Goal: Information Seeking & Learning: Check status

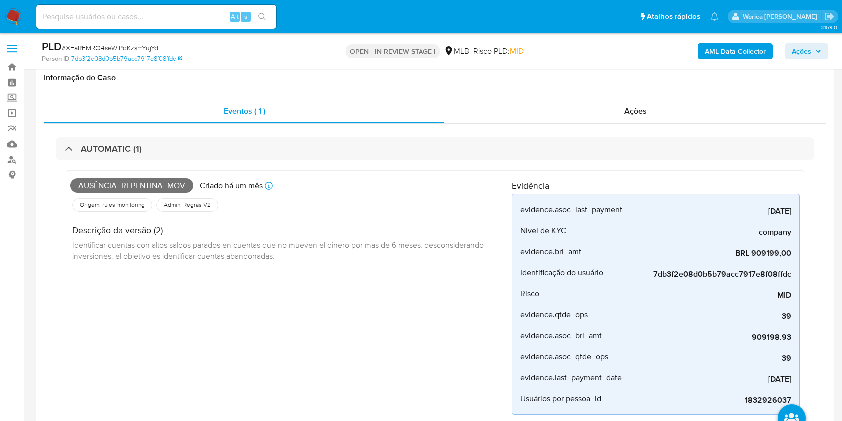
select select "10"
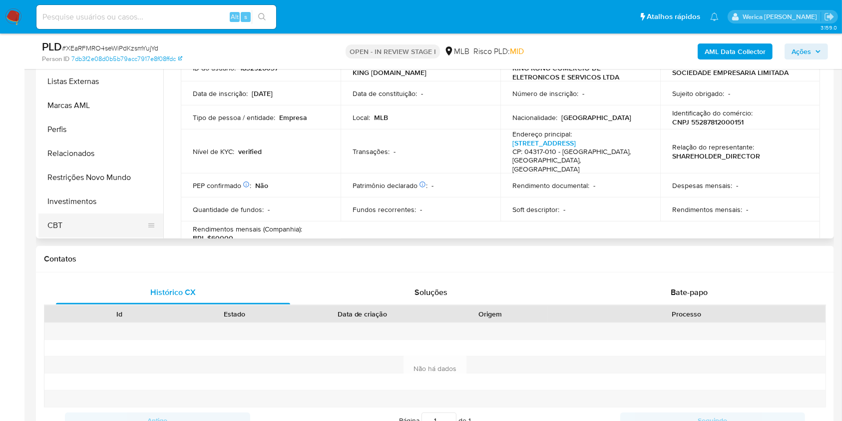
scroll to position [466, 0]
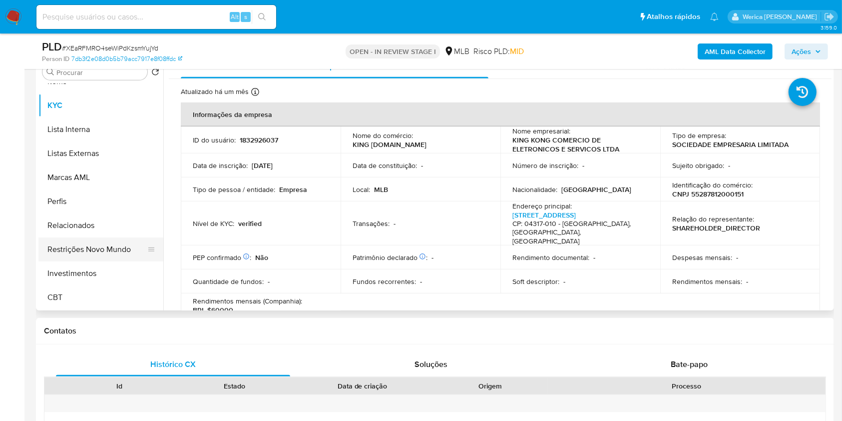
click at [94, 253] on button "Restrições Novo Mundo" at bounding box center [96, 249] width 117 height 24
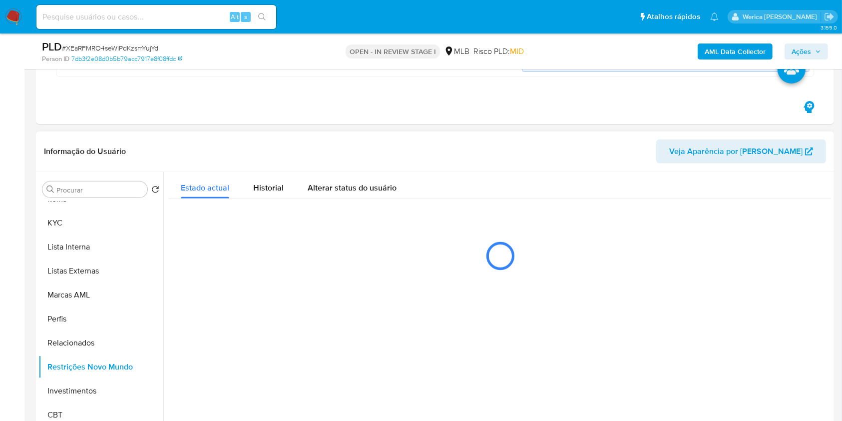
scroll to position [333, 0]
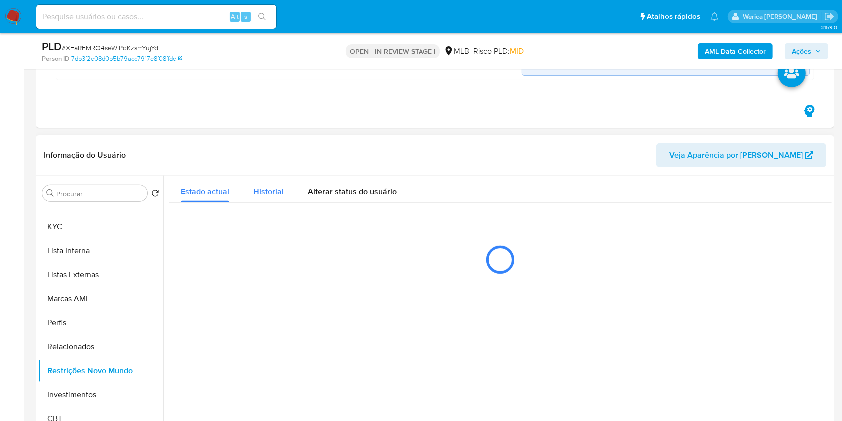
click at [262, 194] on span "Historial" at bounding box center [268, 191] width 30 height 11
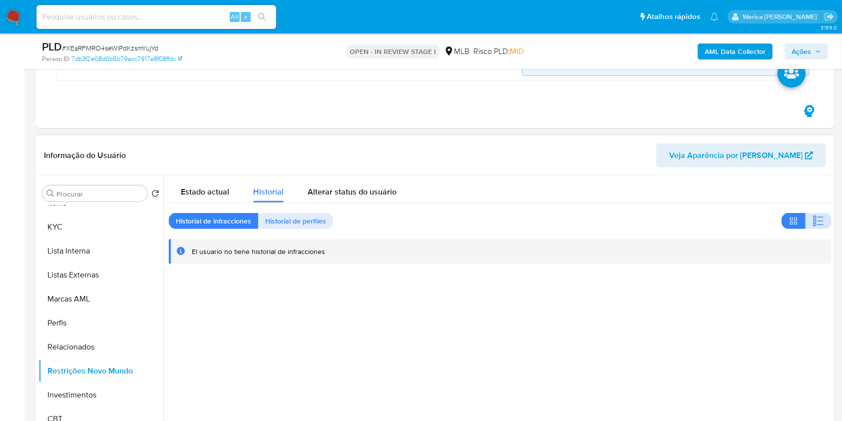
click at [820, 222] on icon "button" at bounding box center [819, 221] width 12 height 12
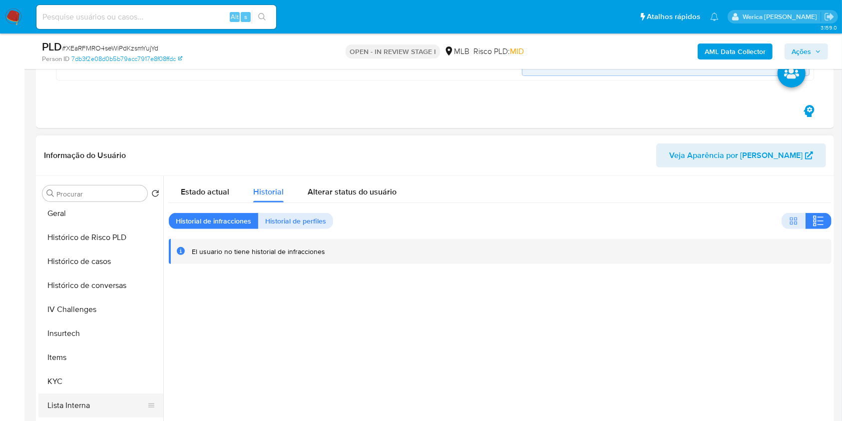
scroll to position [137, 0]
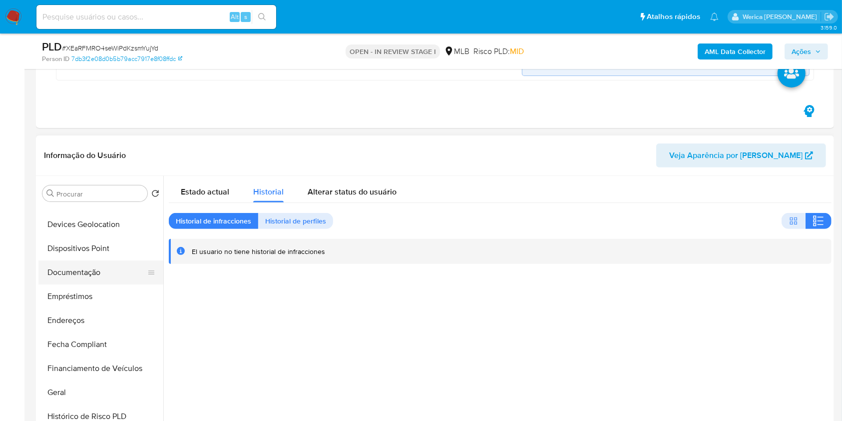
click at [98, 277] on button "Documentação" at bounding box center [96, 272] width 117 height 24
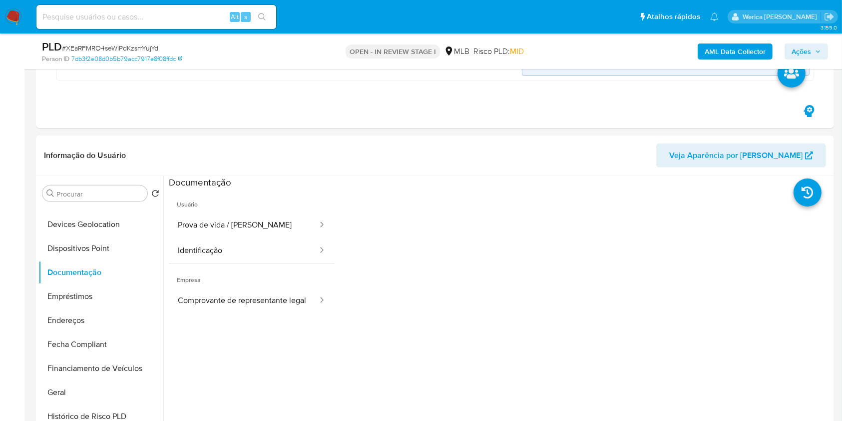
click at [248, 232] on button "Prova de vida / Selfie" at bounding box center [244, 224] width 150 height 25
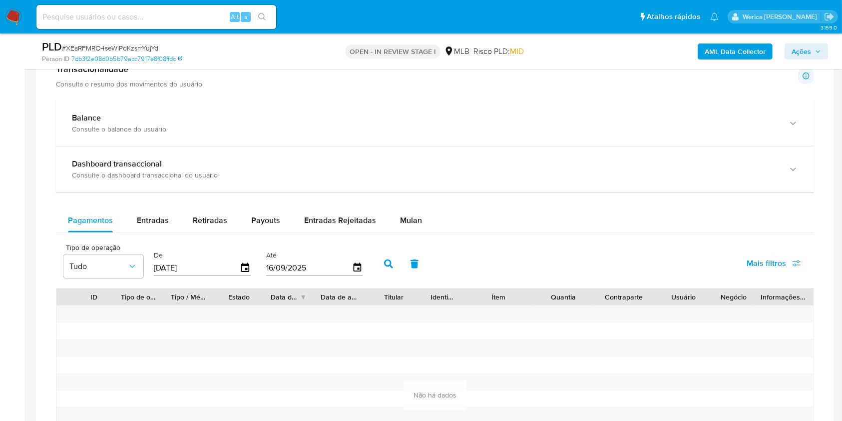
scroll to position [999, 0]
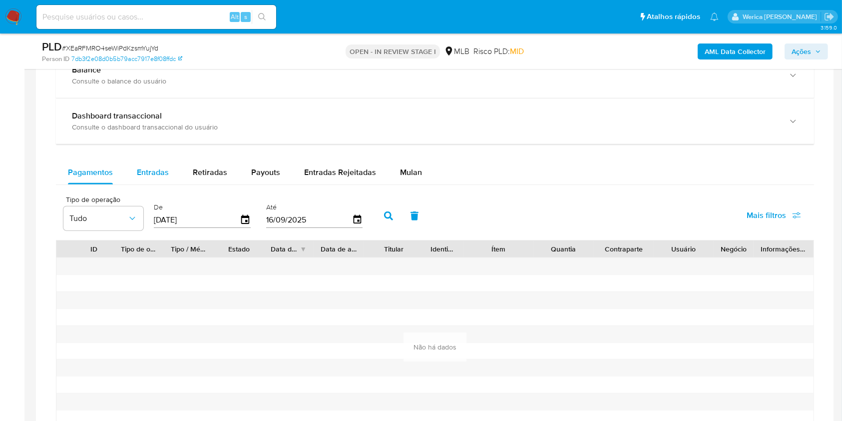
click at [149, 176] on span "Entradas" at bounding box center [153, 171] width 32 height 11
select select "10"
click at [249, 220] on icon "button" at bounding box center [245, 219] width 17 height 17
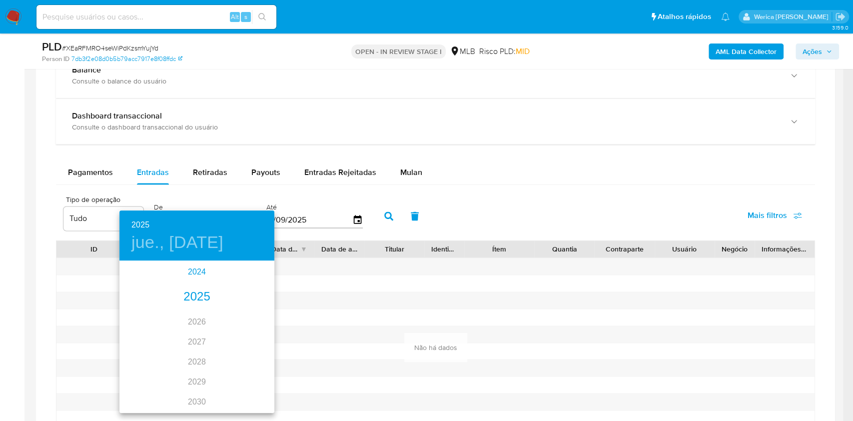
click at [192, 275] on div "2024" at bounding box center [196, 272] width 155 height 20
click at [202, 387] on div "nov." at bounding box center [196, 392] width 51 height 37
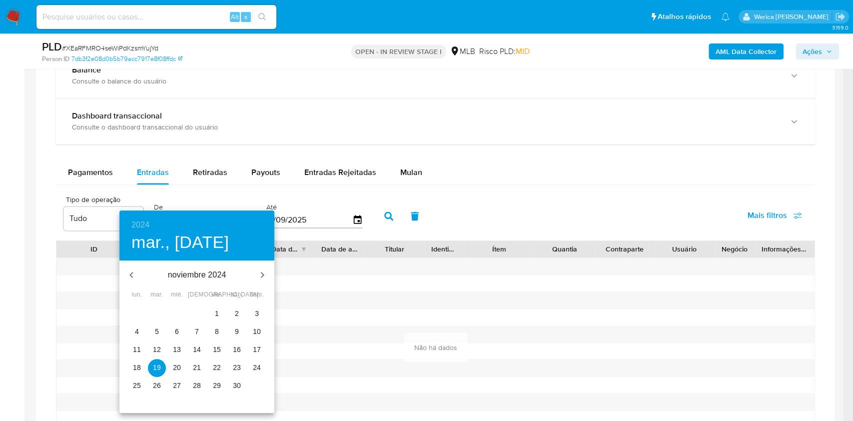
click at [223, 314] on span "1" at bounding box center [217, 313] width 18 height 10
type input "01/11/2024"
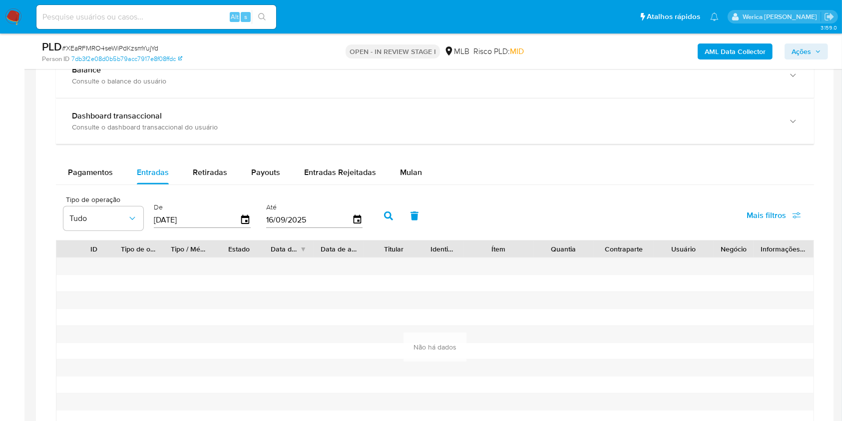
click at [393, 210] on button "button" at bounding box center [389, 216] width 26 height 24
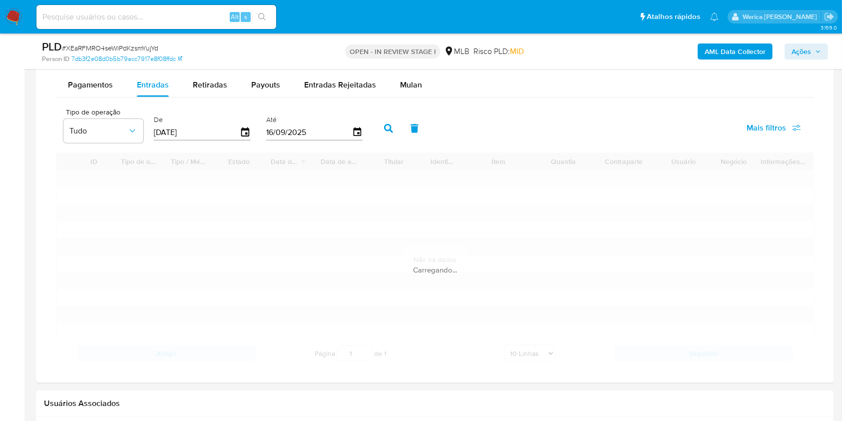
scroll to position [1132, 0]
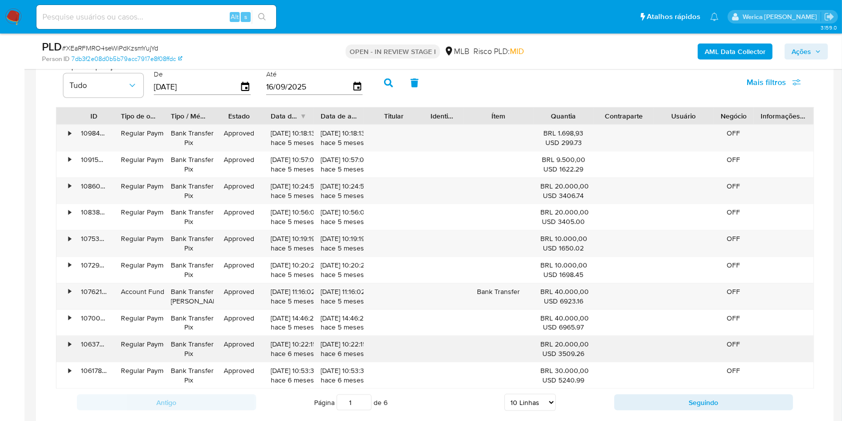
click at [480, 342] on div at bounding box center [499, 349] width 70 height 26
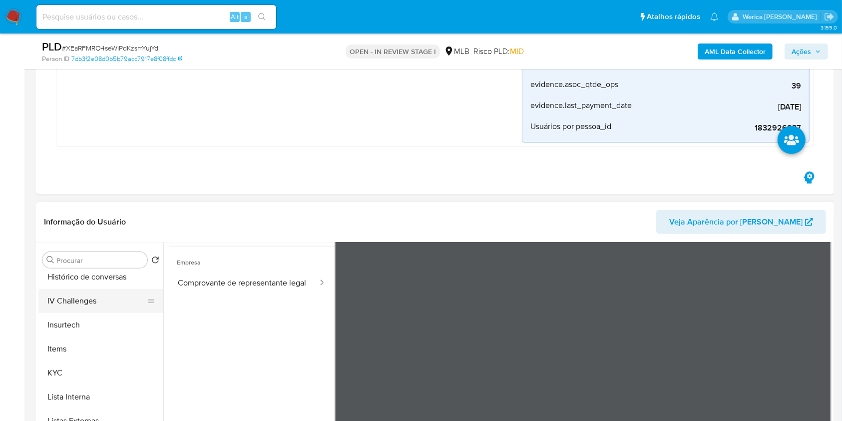
scroll to position [337, 0]
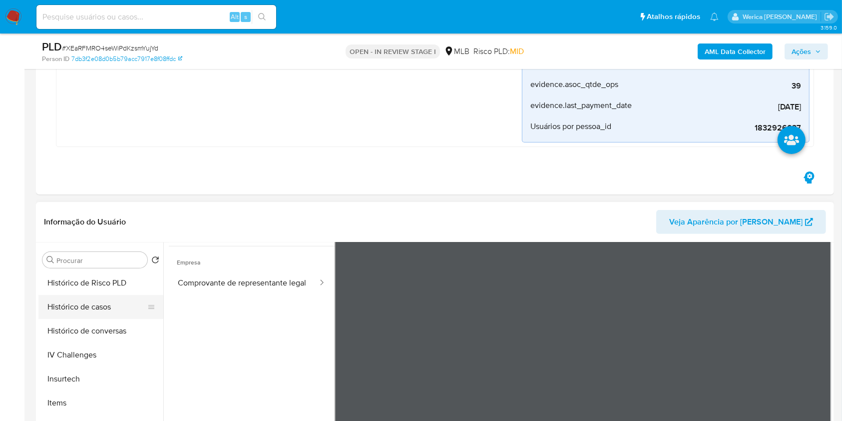
click at [102, 309] on button "Histórico de casos" at bounding box center [96, 307] width 117 height 24
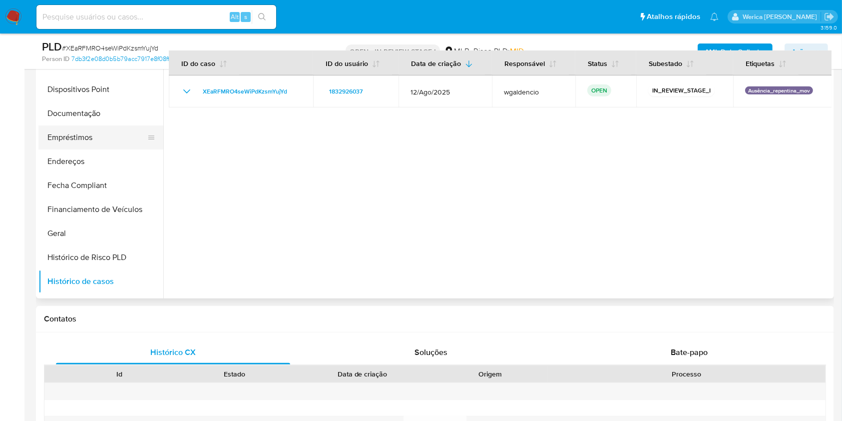
scroll to position [70, 0]
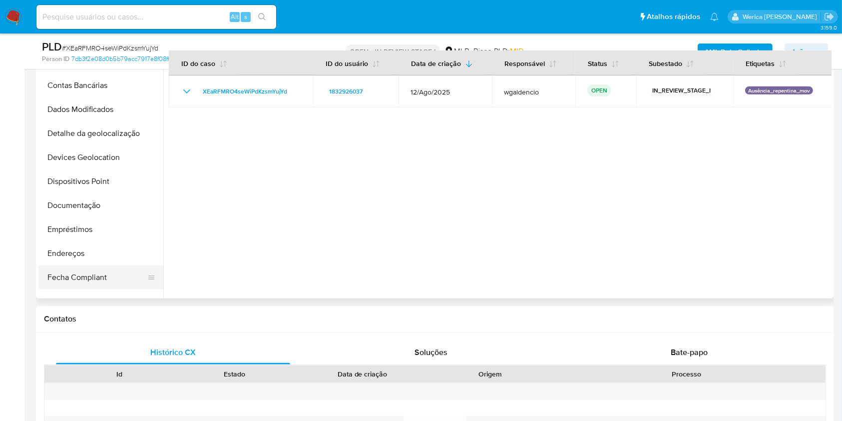
click at [84, 274] on button "Fecha Compliant" at bounding box center [96, 277] width 117 height 24
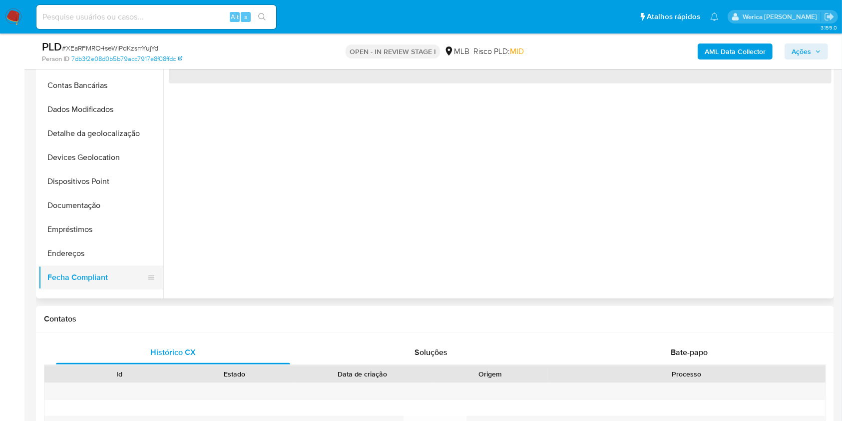
scroll to position [137, 0]
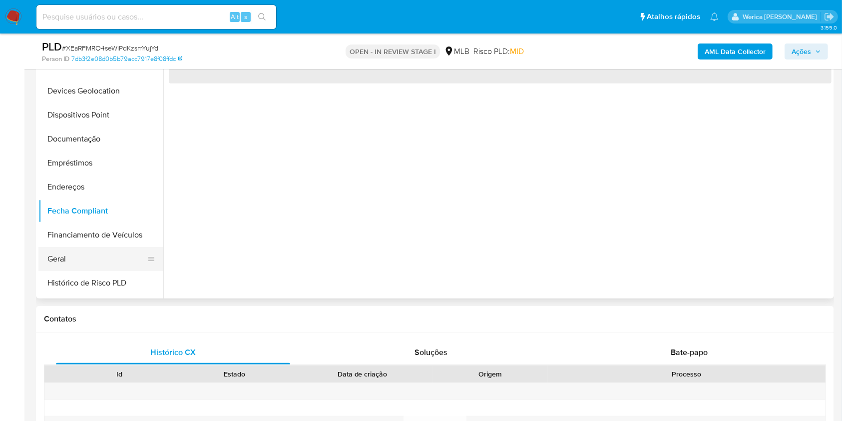
click at [82, 251] on button "Geral" at bounding box center [96, 259] width 117 height 24
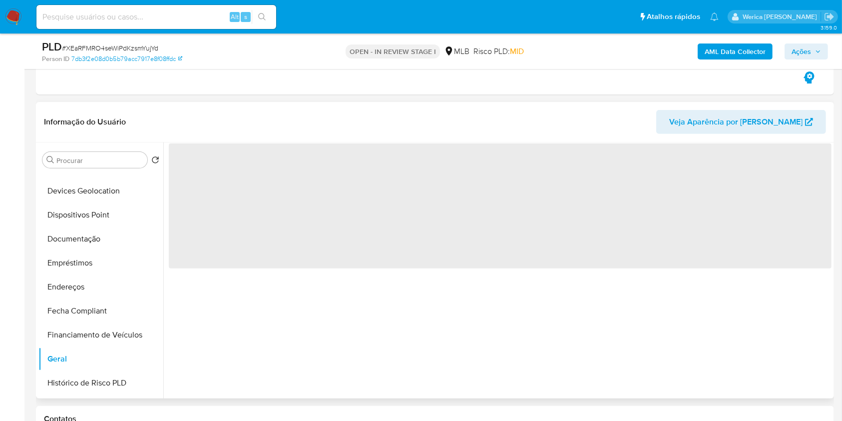
scroll to position [333, 0]
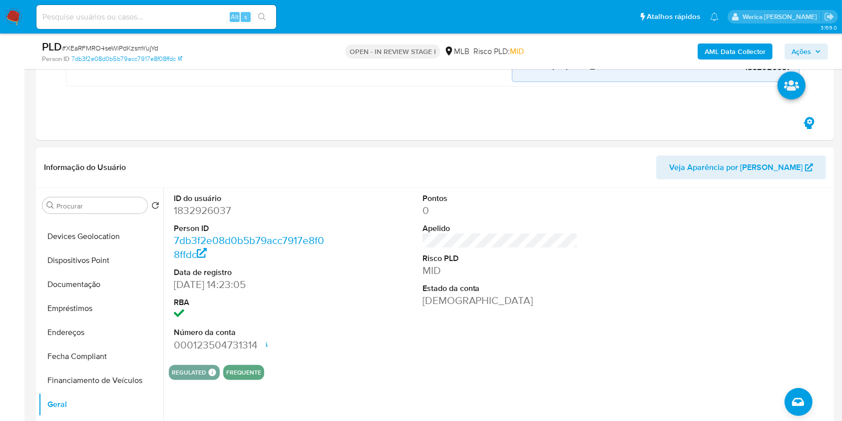
click at [675, 353] on div at bounding box center [749, 272] width 166 height 169
click at [674, 353] on div at bounding box center [749, 272] width 166 height 169
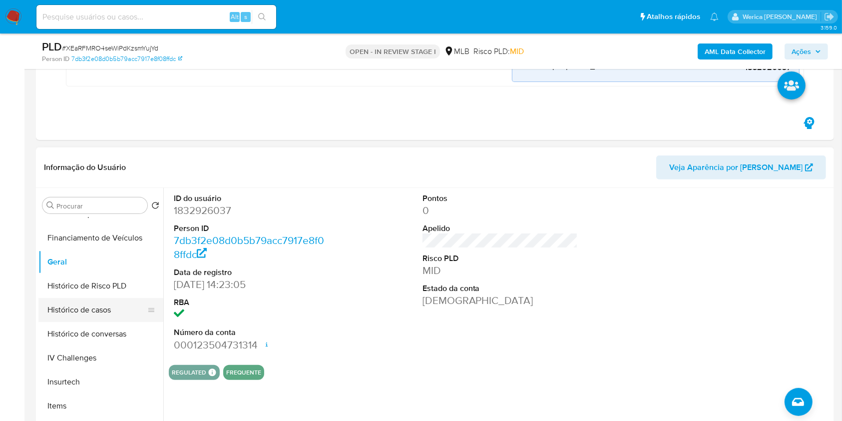
scroll to position [337, 0]
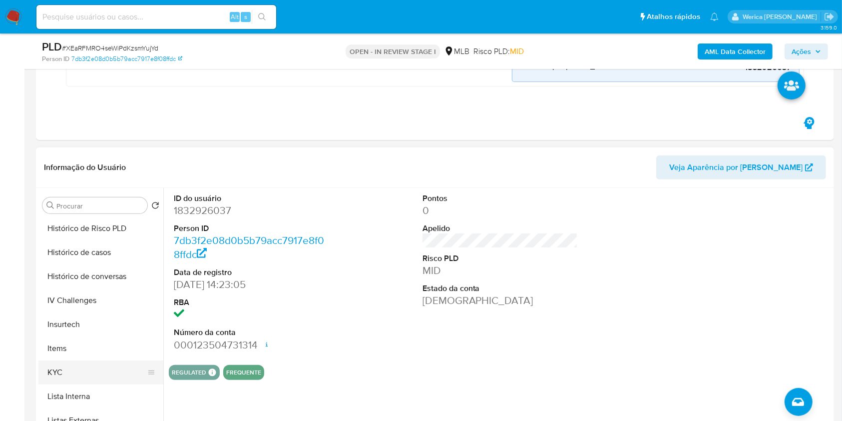
click at [91, 365] on button "KYC" at bounding box center [96, 372] width 117 height 24
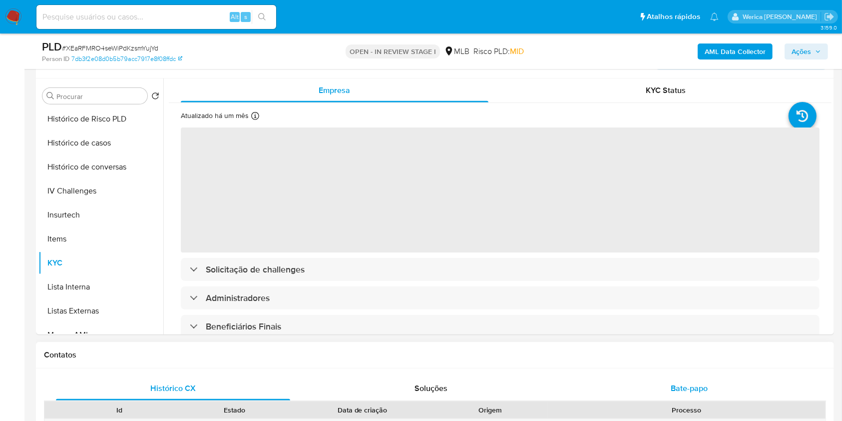
scroll to position [400, 0]
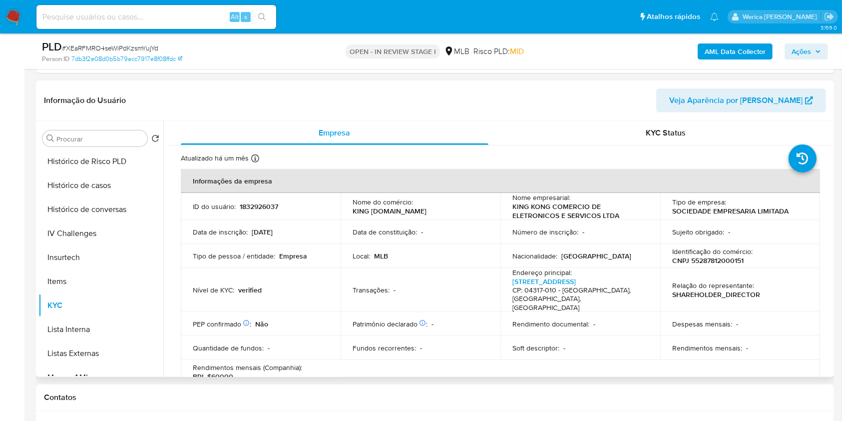
click at [803, 347] on td "Rendimentos mensais : -" at bounding box center [740, 348] width 160 height 24
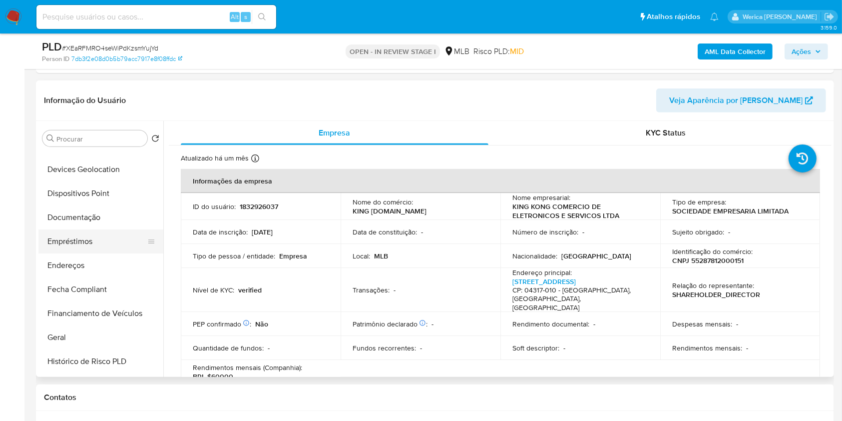
click at [120, 249] on button "Empréstimos" at bounding box center [96, 241] width 117 height 24
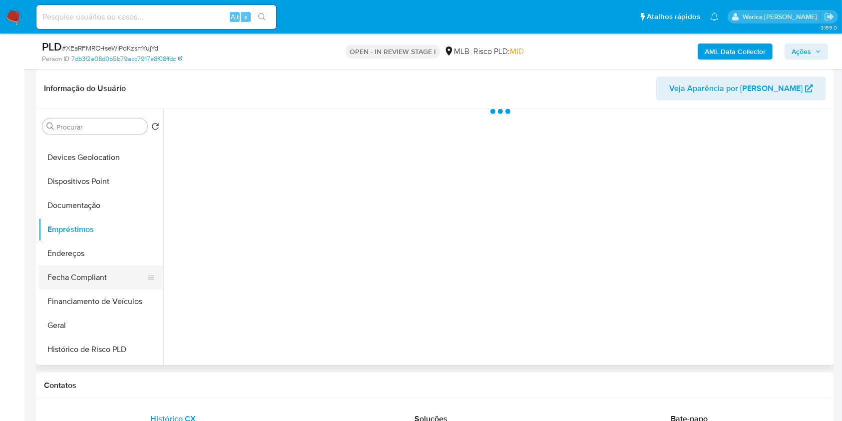
click at [109, 265] on button "Fecha Compliant" at bounding box center [96, 277] width 117 height 24
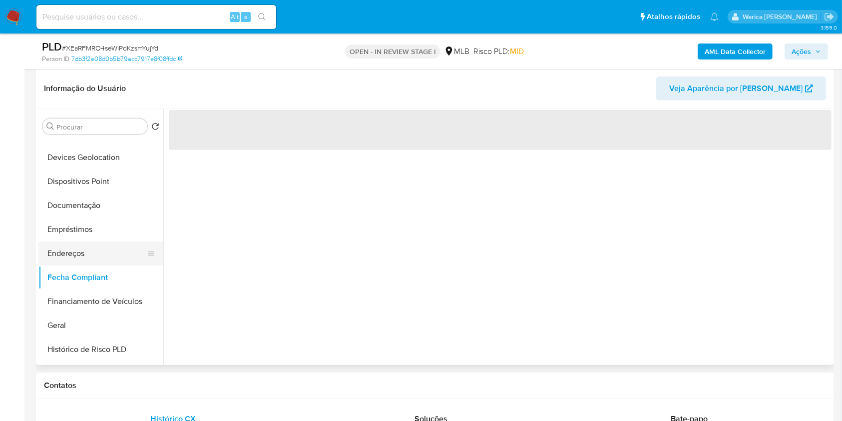
click at [103, 255] on button "Endereços" at bounding box center [96, 253] width 117 height 24
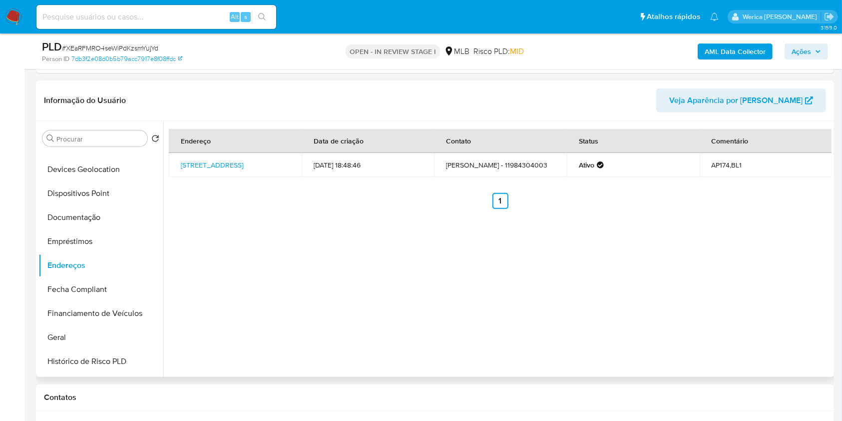
click at [707, 339] on div "Endereço Data de criação Contato Status Comentário Rua Alegria 161, São Paulo, …" at bounding box center [497, 249] width 668 height 256
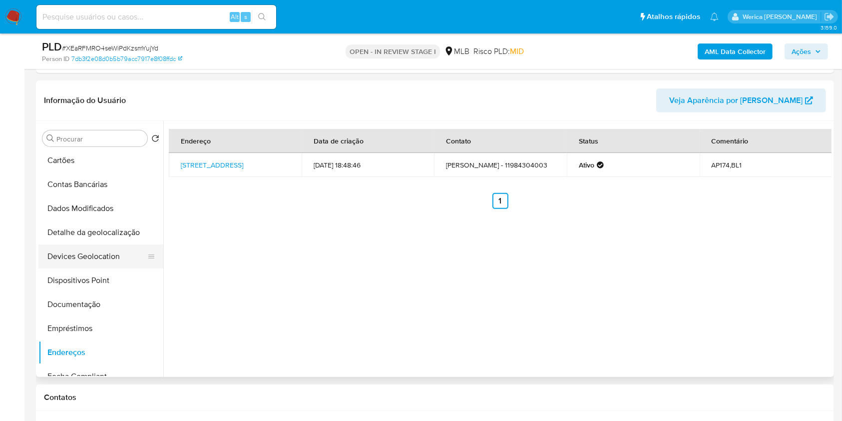
scroll to position [4, 0]
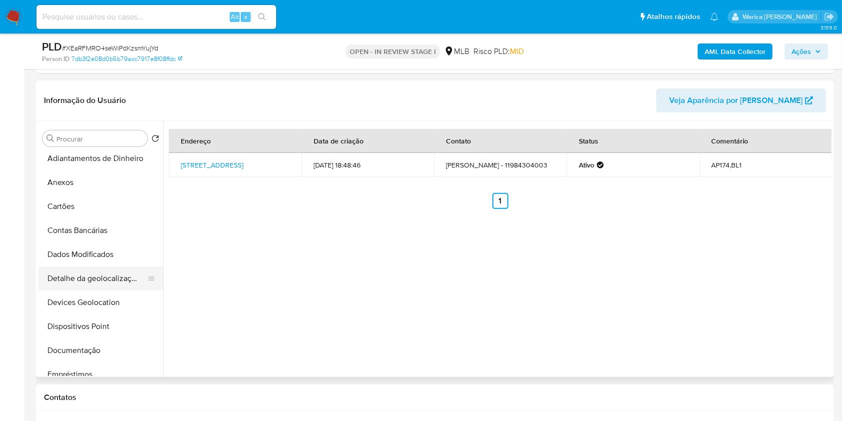
click at [119, 270] on button "Detalhe da geolocalização" at bounding box center [96, 278] width 117 height 24
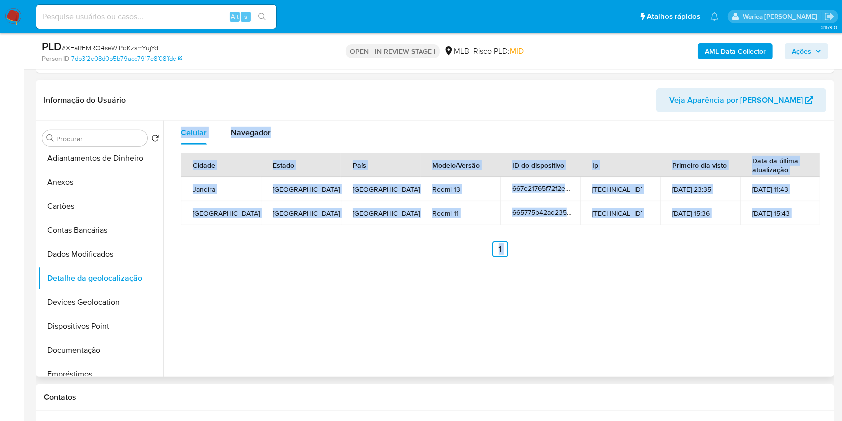
click at [711, 352] on div "Celular Navegador Cidade Estado País Modelo/Versão ID do dispositivo Ip Primeir…" at bounding box center [497, 249] width 668 height 256
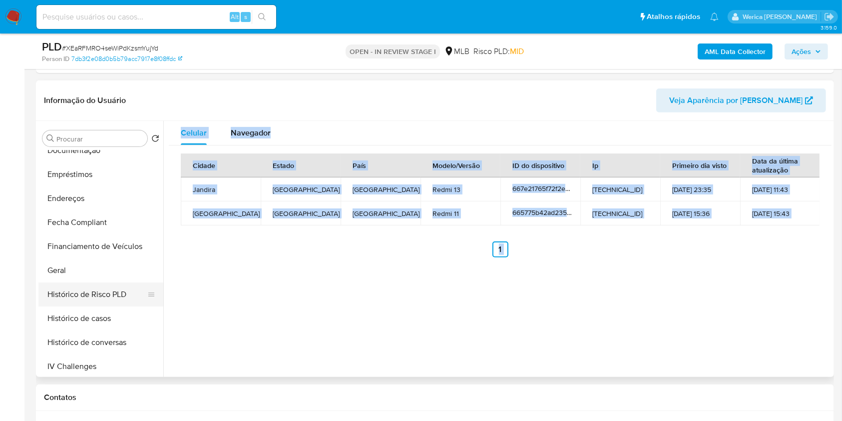
scroll to position [270, 0]
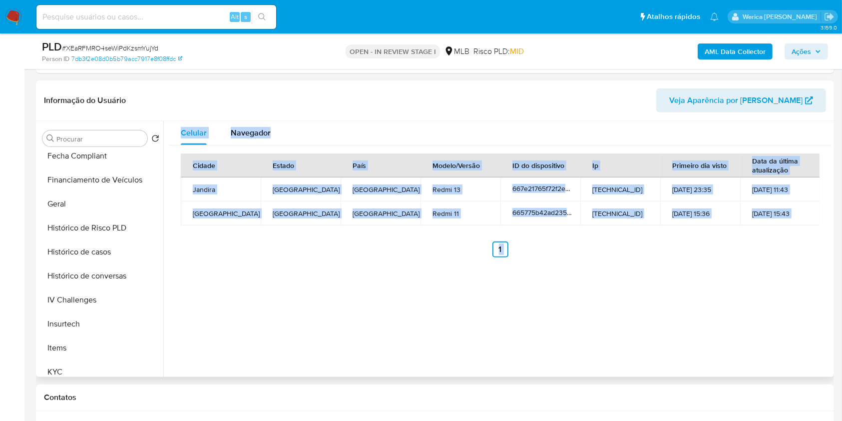
click at [303, 295] on div "Celular Navegador Cidade Estado País Modelo/Versão ID do dispositivo Ip Primeir…" at bounding box center [497, 249] width 668 height 256
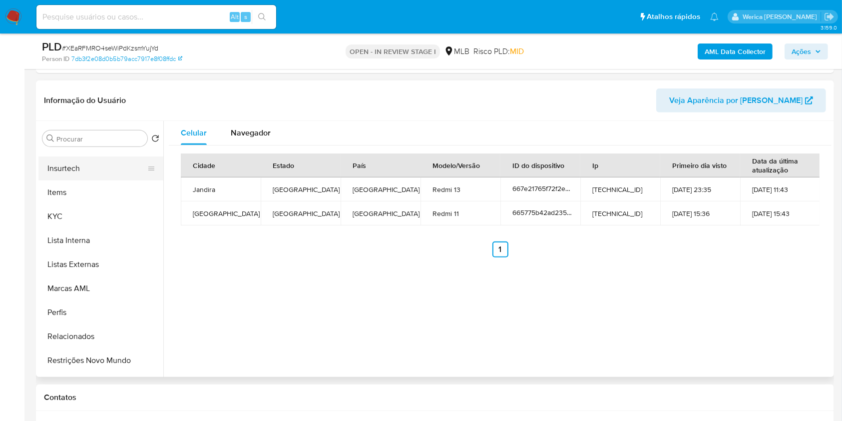
scroll to position [470, 0]
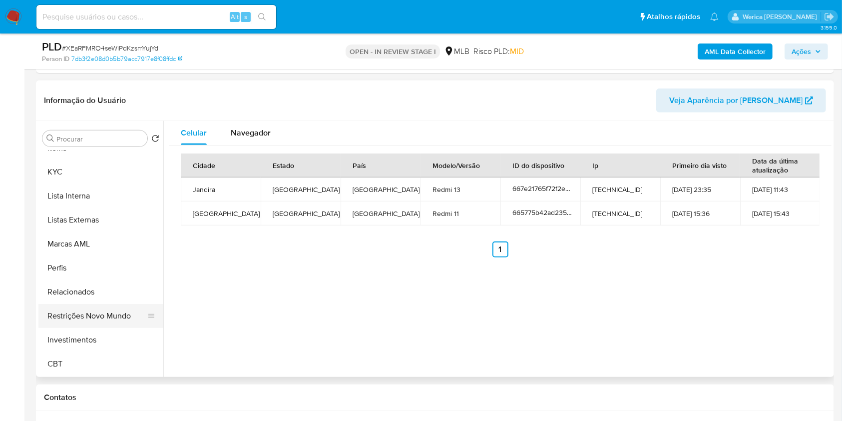
click at [106, 318] on button "Restrições Novo Mundo" at bounding box center [96, 316] width 117 height 24
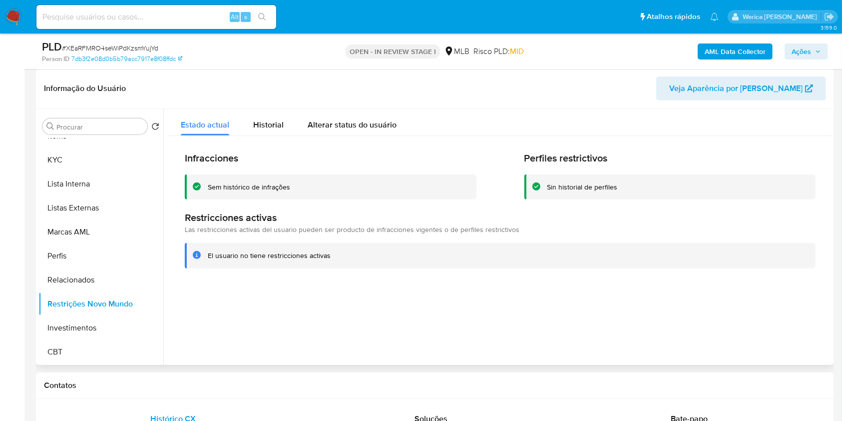
drag, startPoint x: 739, startPoint y: 346, endPoint x: 728, endPoint y: 349, distance: 11.9
click at [739, 346] on div at bounding box center [497, 237] width 668 height 256
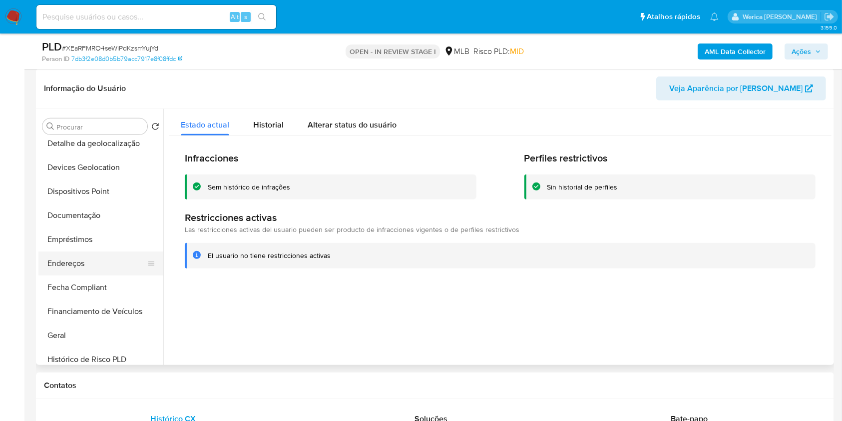
scroll to position [70, 0]
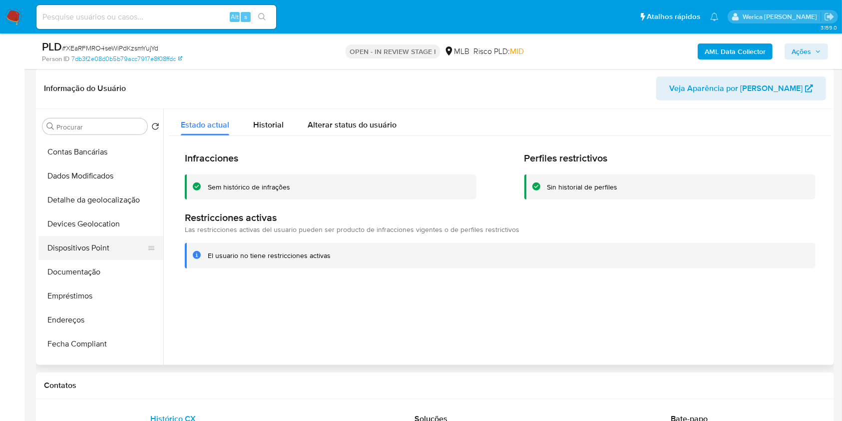
click at [113, 245] on button "Dispositivos Point" at bounding box center [96, 248] width 117 height 24
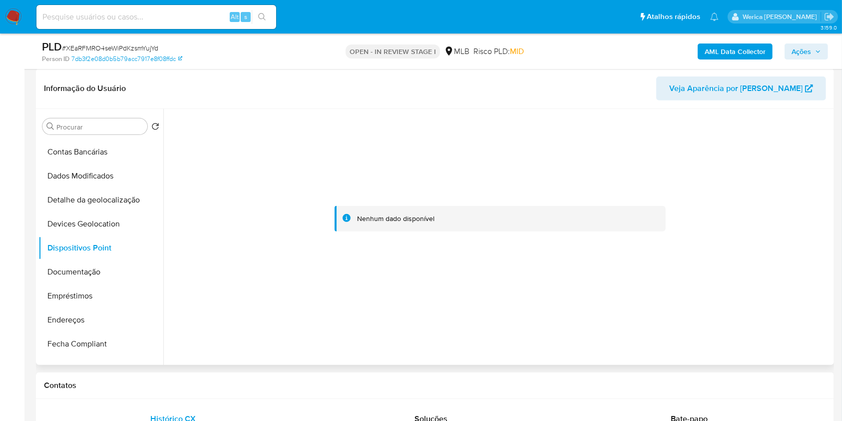
click at [739, 331] on div at bounding box center [497, 237] width 668 height 256
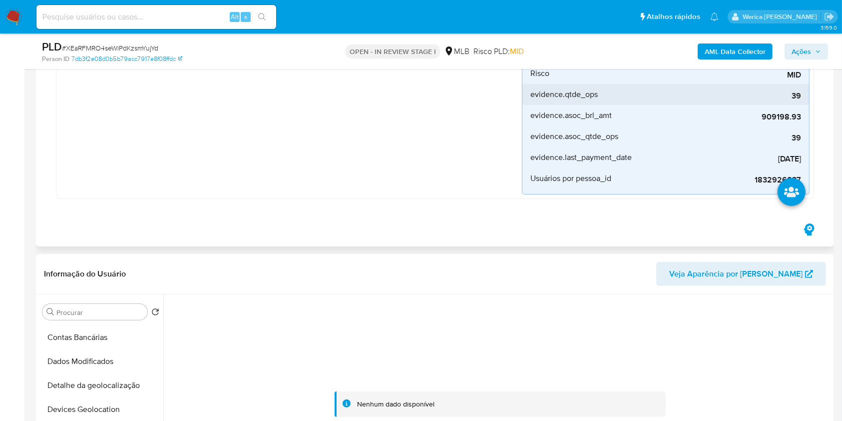
scroll to position [200, 0]
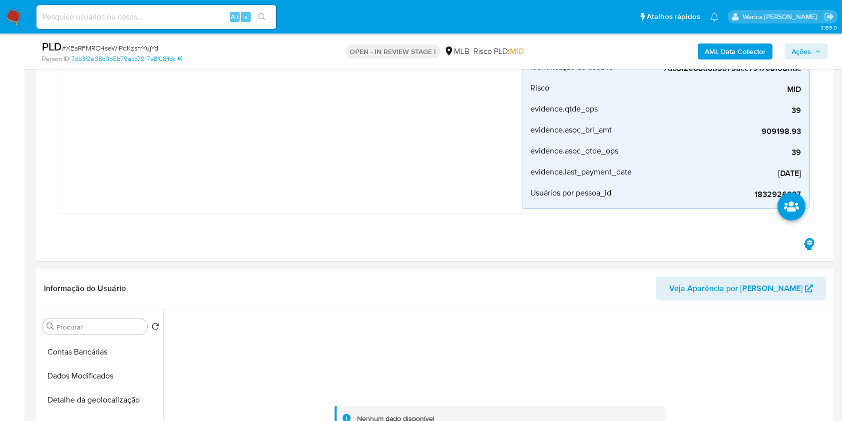
click at [716, 47] on b "AML Data Collector" at bounding box center [735, 51] width 61 height 16
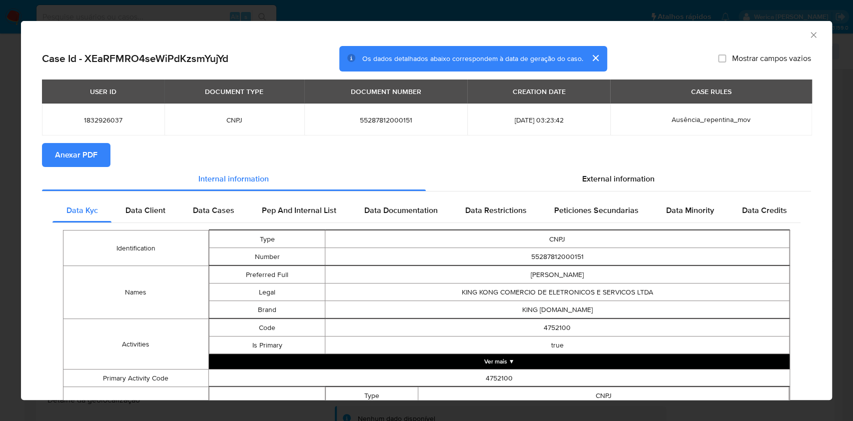
click at [794, 32] on div "AML Data Collector" at bounding box center [418, 33] width 780 height 11
click at [808, 34] on icon "Fechar a janela" at bounding box center [813, 35] width 10 height 10
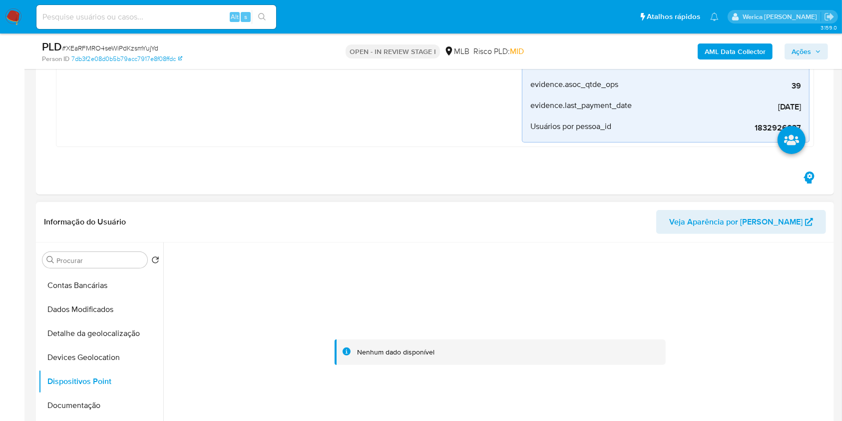
scroll to position [0, 0]
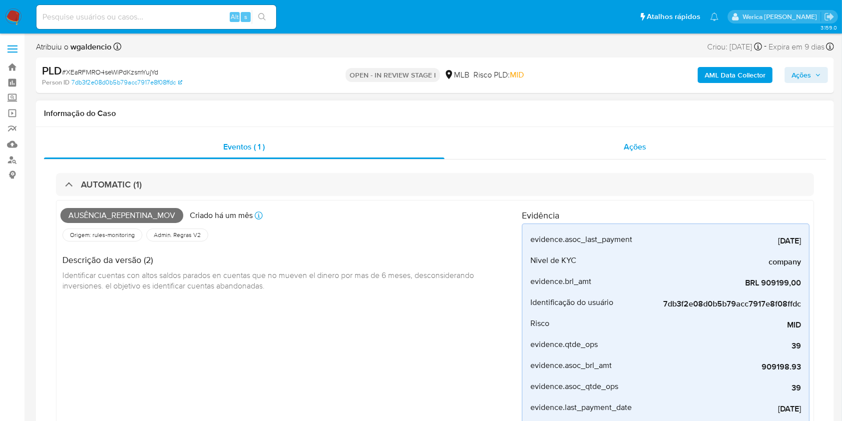
click at [651, 138] on div "Ações" at bounding box center [636, 147] width 382 height 24
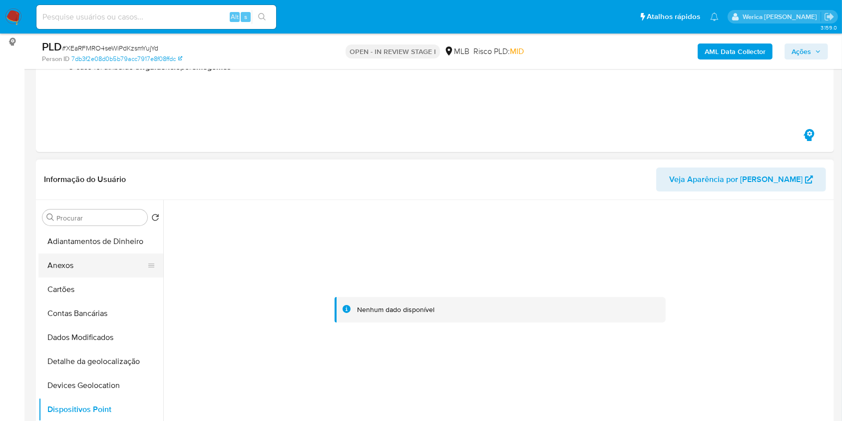
click at [92, 256] on button "Anexos" at bounding box center [96, 265] width 117 height 24
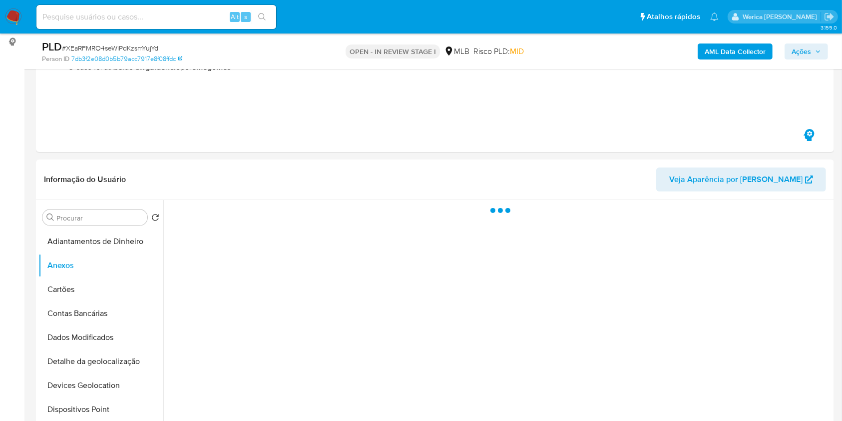
click at [734, 55] on b "AML Data Collector" at bounding box center [735, 51] width 61 height 16
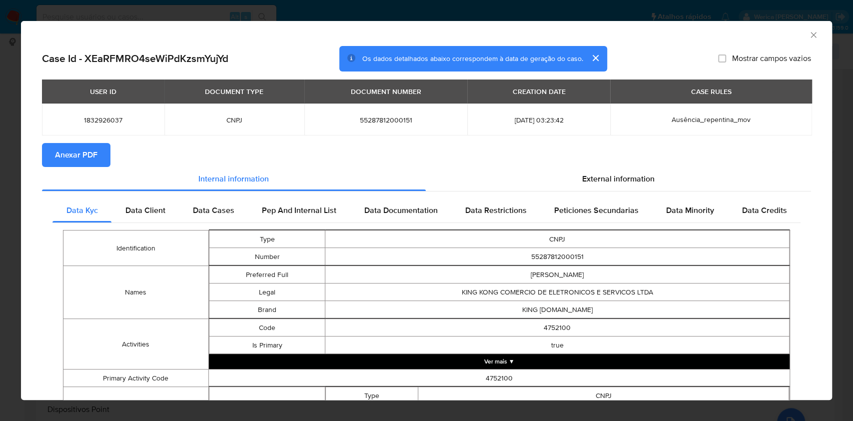
click at [95, 147] on span "Anexar PDF" at bounding box center [76, 155] width 42 height 22
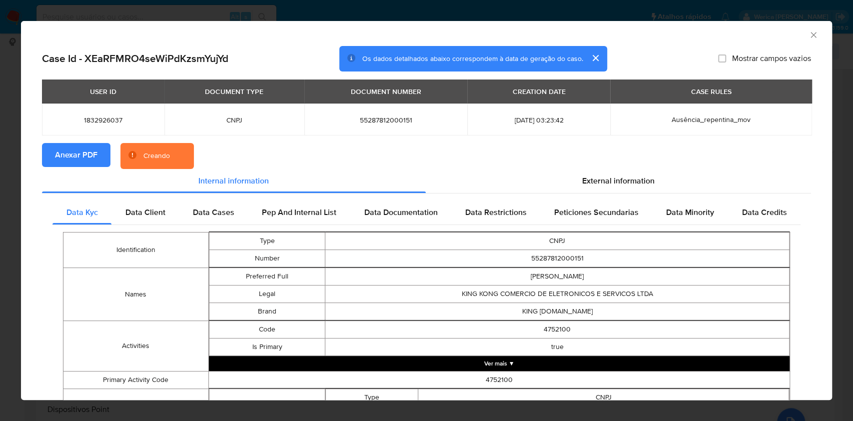
drag, startPoint x: 808, startPoint y: 38, endPoint x: 800, endPoint y: 36, distance: 8.1
click at [803, 37] on div "AML Data Collector" at bounding box center [426, 33] width 811 height 25
click at [810, 36] on icon "Fechar a janela" at bounding box center [812, 34] width 5 height 5
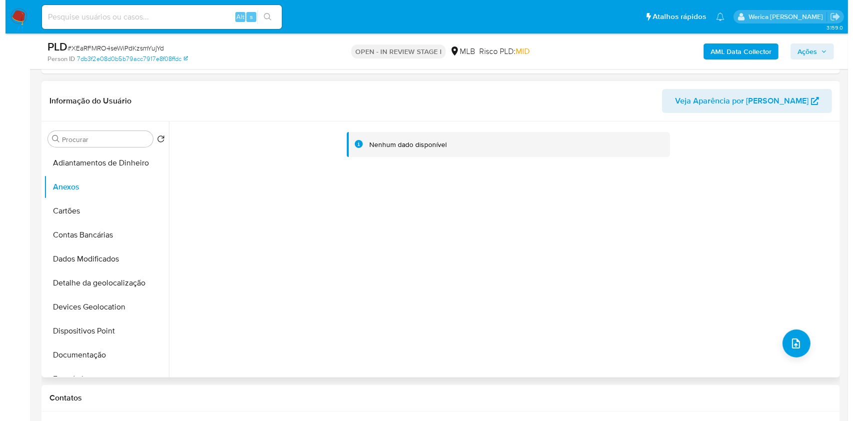
scroll to position [266, 0]
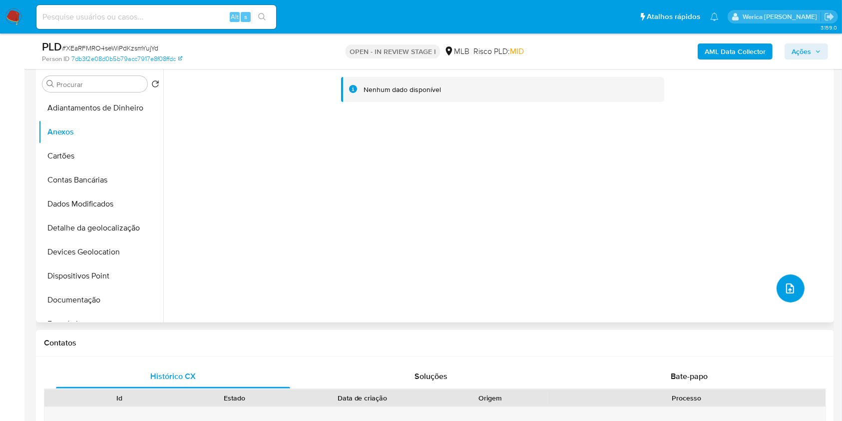
click at [788, 286] on icon "upload-file" at bounding box center [790, 288] width 8 height 10
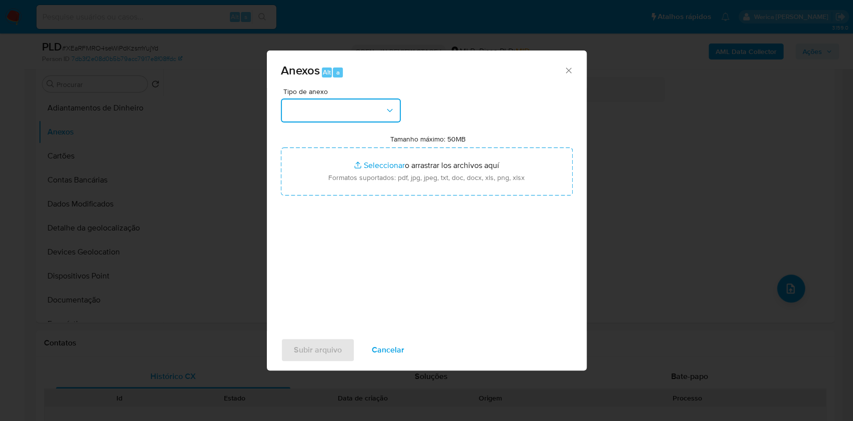
click at [378, 114] on button "button" at bounding box center [341, 110] width 120 height 24
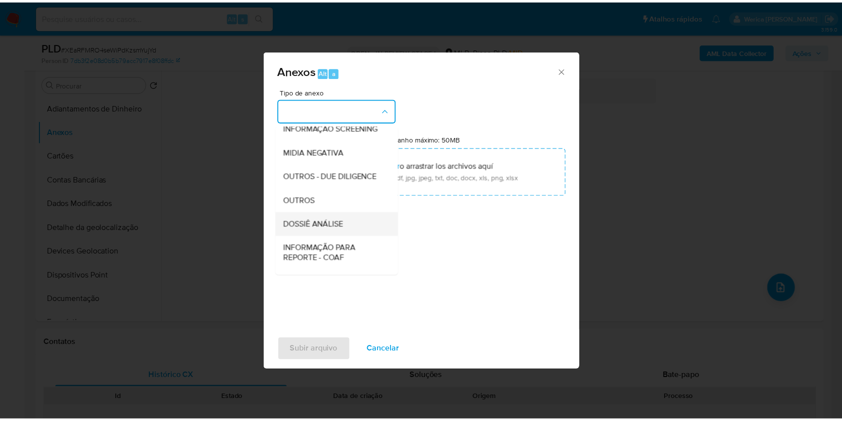
scroll to position [133, 0]
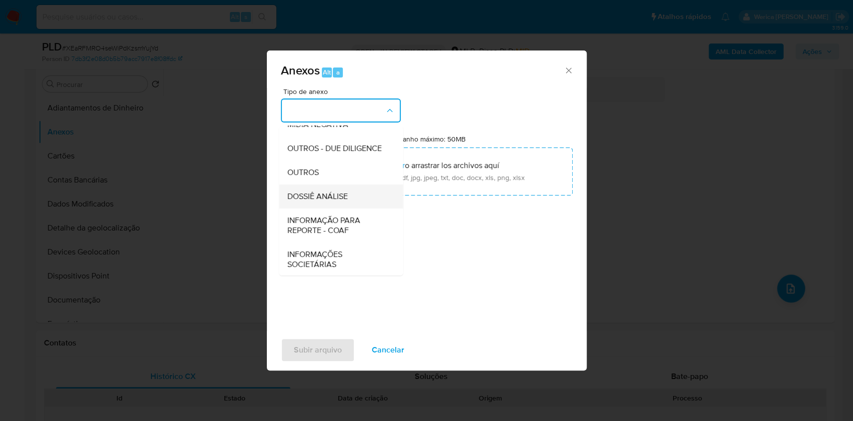
click at [349, 208] on div "DOSSIÊ ANÁLISE" at bounding box center [338, 196] width 102 height 24
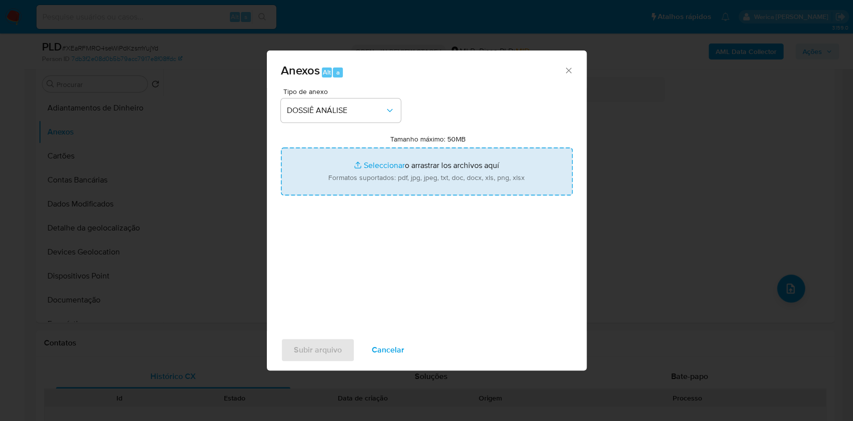
click at [385, 180] on input "Tamanho máximo: 50MB Seleccionar archivos" at bounding box center [427, 171] width 292 height 48
type input "C:\fakepath\Mulan 1832926037_2025_09_15_15_25_22.xlsx"
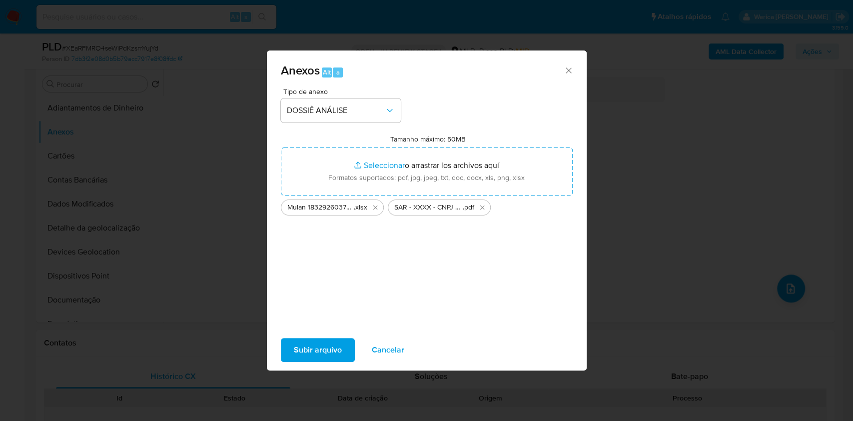
click at [341, 346] on button "Subir arquivo" at bounding box center [318, 350] width 74 height 24
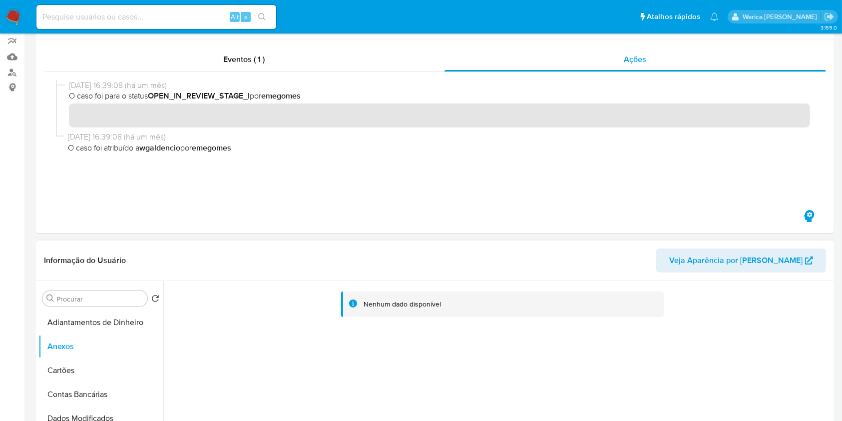
scroll to position [0, 0]
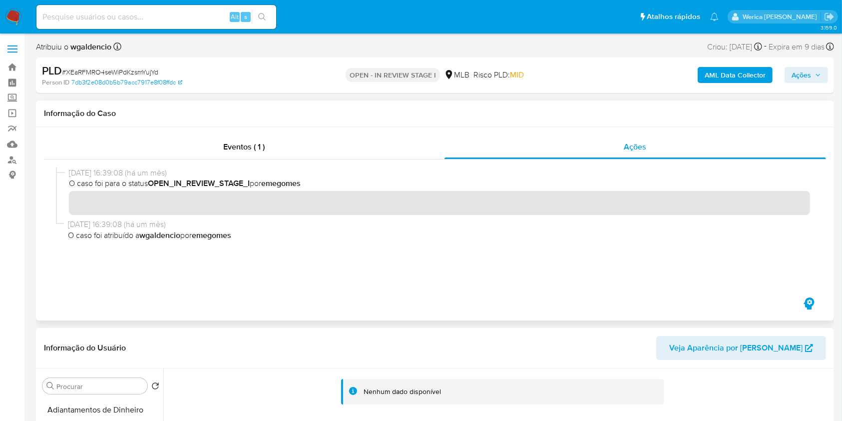
click at [629, 127] on div "Eventos ( 1 ) Ações" at bounding box center [435, 223] width 798 height 193
click at [414, 149] on div "Eventos ( 1 )" at bounding box center [244, 147] width 401 height 24
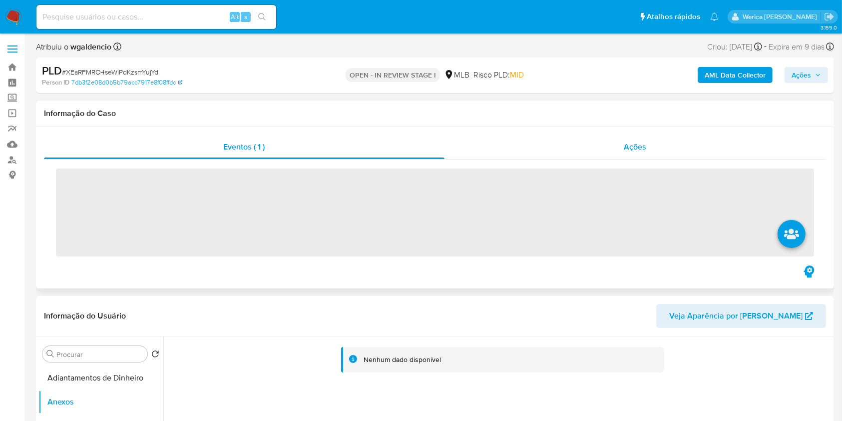
click at [597, 146] on div "Ações" at bounding box center [636, 147] width 382 height 24
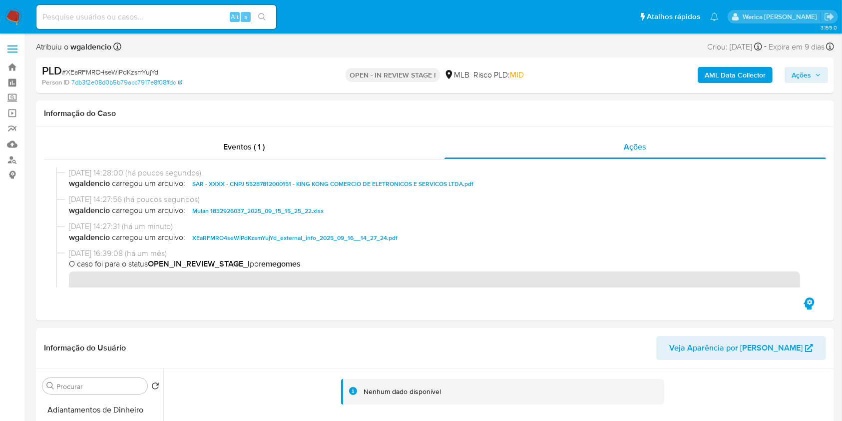
click at [822, 68] on button "Ações" at bounding box center [806, 75] width 43 height 16
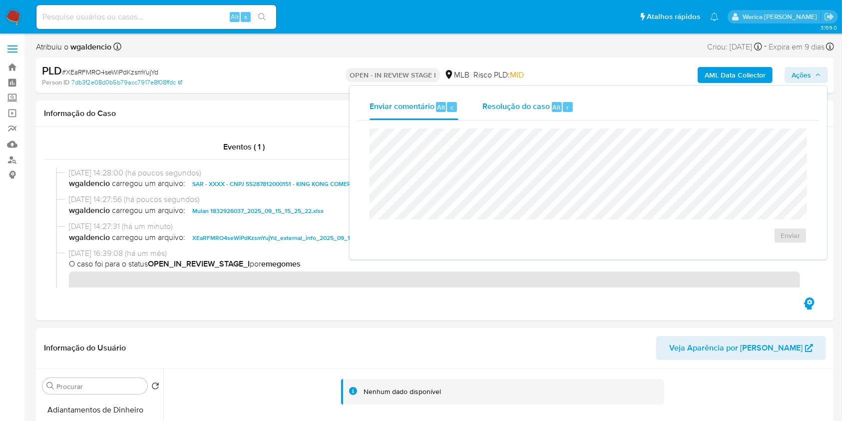
click at [492, 111] on span "Resolução do caso" at bounding box center [516, 106] width 67 height 11
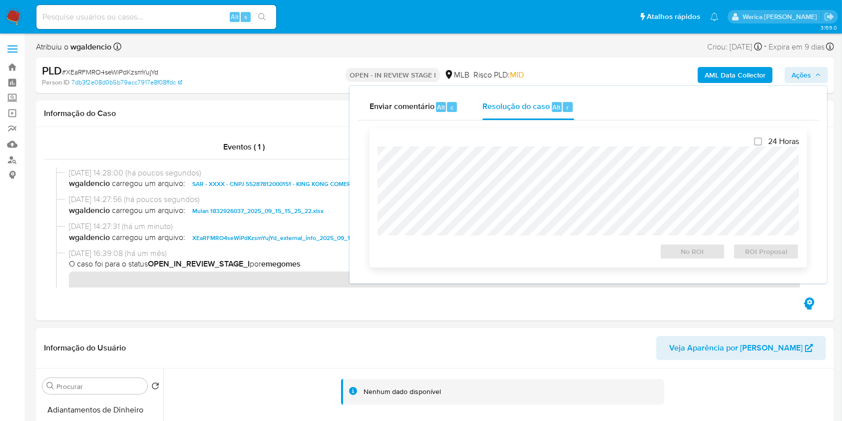
click at [526, 140] on div "24 Horas No ROI ROI Proposal" at bounding box center [589, 197] width 422 height 123
click at [747, 245] on span "ROI Proposal" at bounding box center [766, 251] width 52 height 14
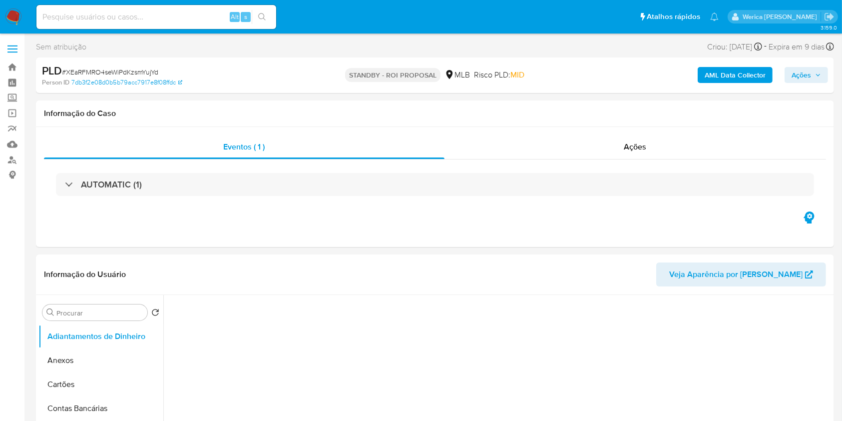
select select "10"
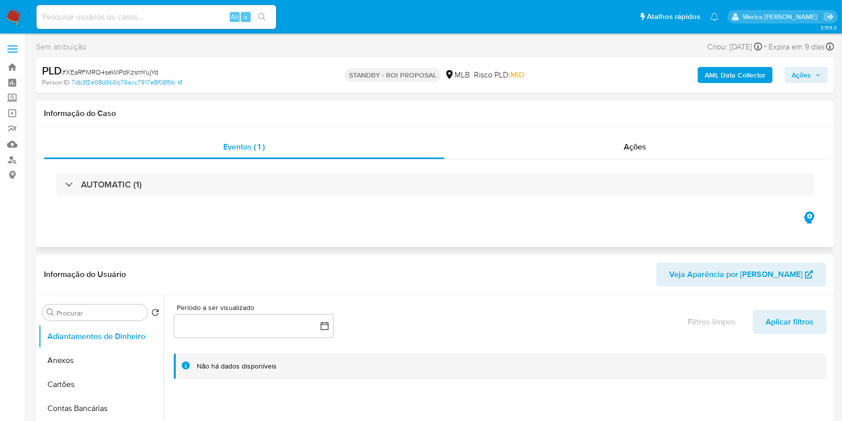
click at [637, 164] on div "AUTOMATIC (1)" at bounding box center [435, 184] width 782 height 50
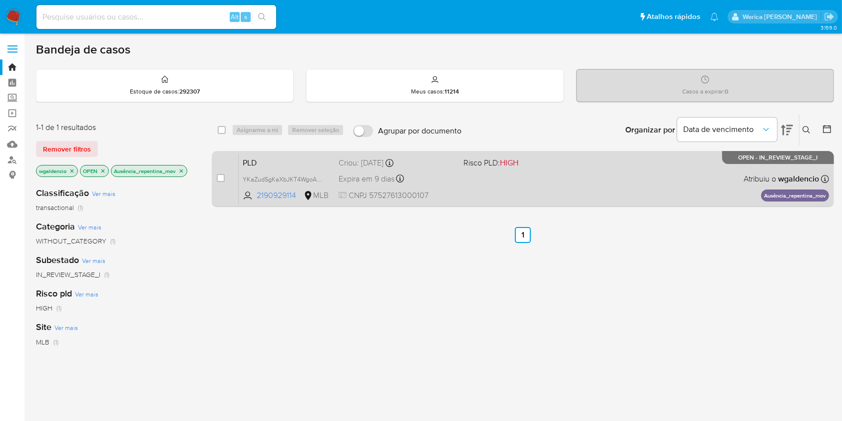
click at [556, 184] on div "PLD YKaZudSgKaXbJKT4WgoAtmvM 2190929114 MLB Risco PLD: HIGH Criou: 12/08/2025 C…" at bounding box center [534, 178] width 590 height 50
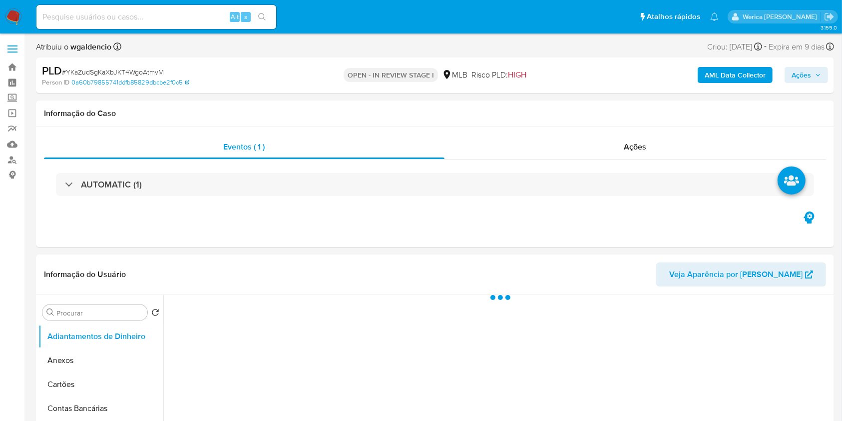
select select "10"
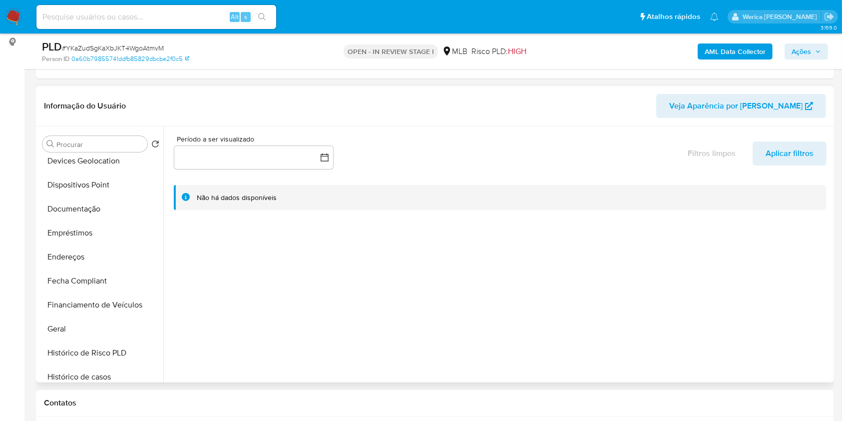
scroll to position [266, 0]
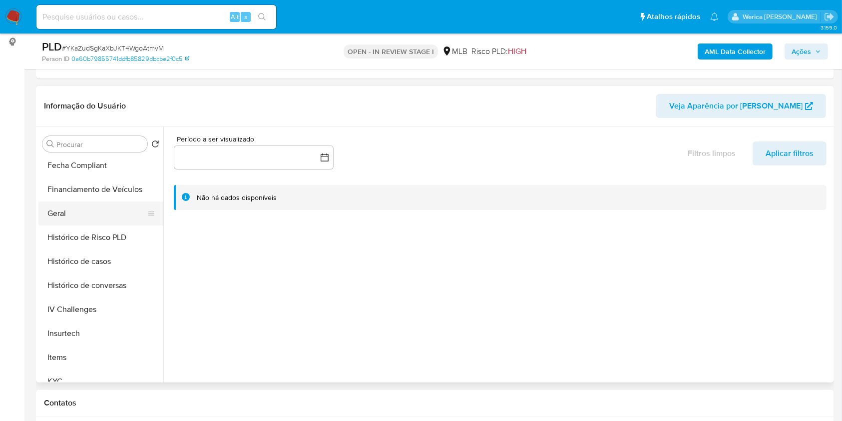
click at [84, 219] on button "Geral" at bounding box center [96, 213] width 117 height 24
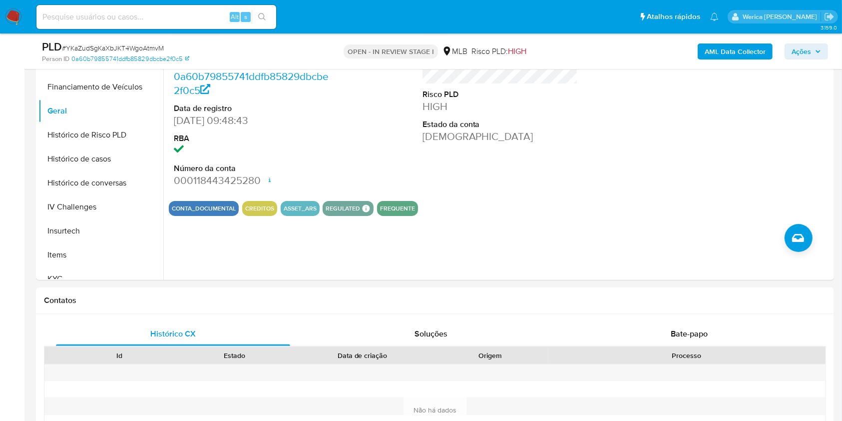
scroll to position [211, 0]
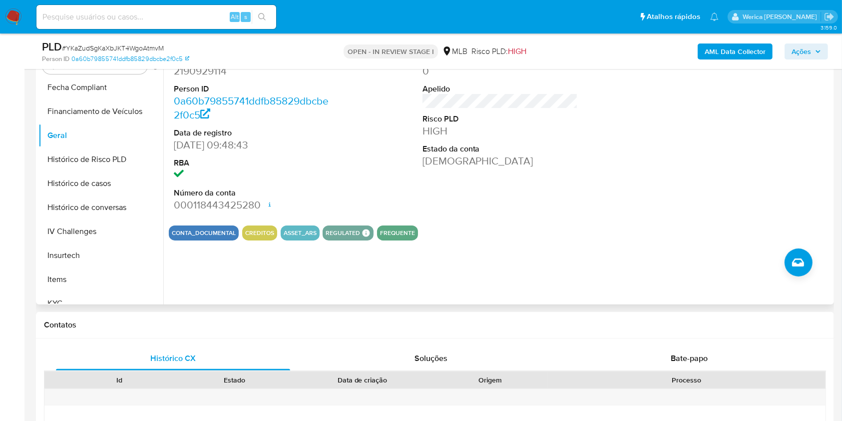
click at [305, 231] on button "ASSET_ARS" at bounding box center [300, 233] width 33 height 4
drag, startPoint x: 305, startPoint y: 235, endPoint x: 319, endPoint y: 238, distance: 13.8
click at [319, 238] on div "CONTA_DOCUMENTAL CREDITOS ASSET_ARS REGULATED REGULATED MLB BACEN COMPLIES Mark…" at bounding box center [500, 232] width 663 height 15
drag, startPoint x: 283, startPoint y: 231, endPoint x: 312, endPoint y: 234, distance: 29.6
click at [312, 234] on button "ASSET_ARS" at bounding box center [300, 233] width 33 height 4
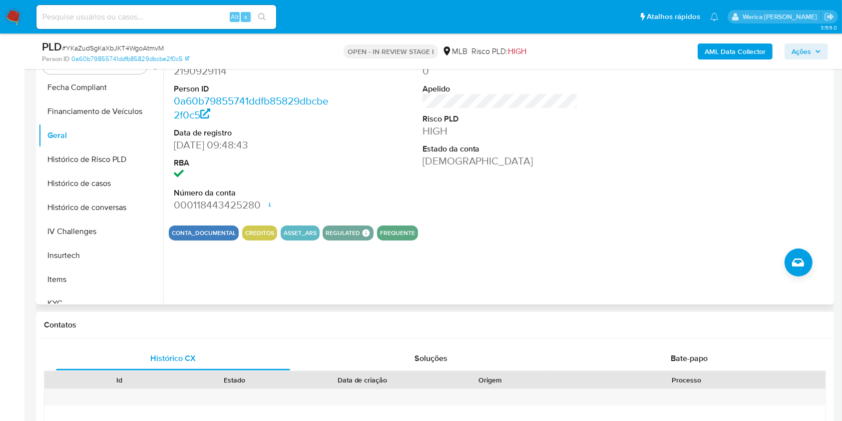
click at [305, 235] on button "ASSET_ARS" at bounding box center [300, 233] width 33 height 4
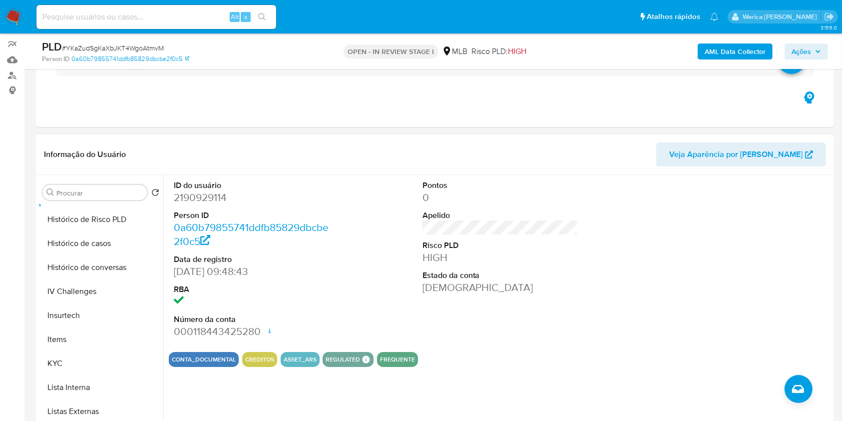
scroll to position [77, 0]
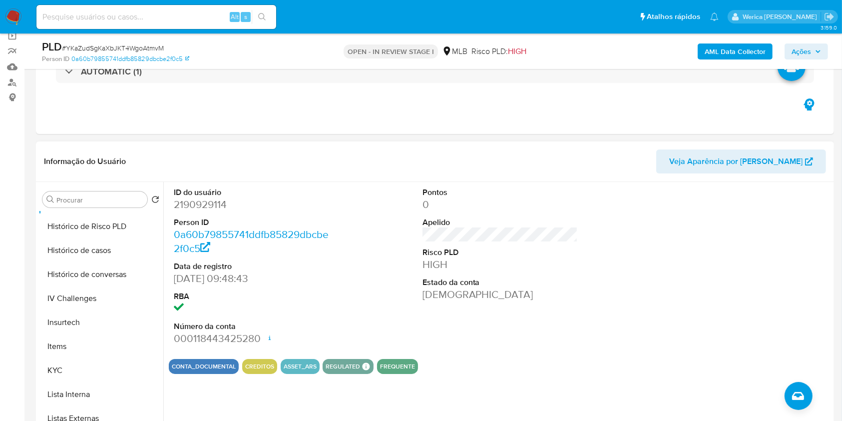
click at [212, 203] on dd "2190929114" at bounding box center [252, 204] width 156 height 14
drag, startPoint x: 212, startPoint y: 203, endPoint x: 228, endPoint y: 202, distance: 16.0
click at [212, 210] on dd "2190929114" at bounding box center [252, 204] width 156 height 14
copy dd "2190929114"
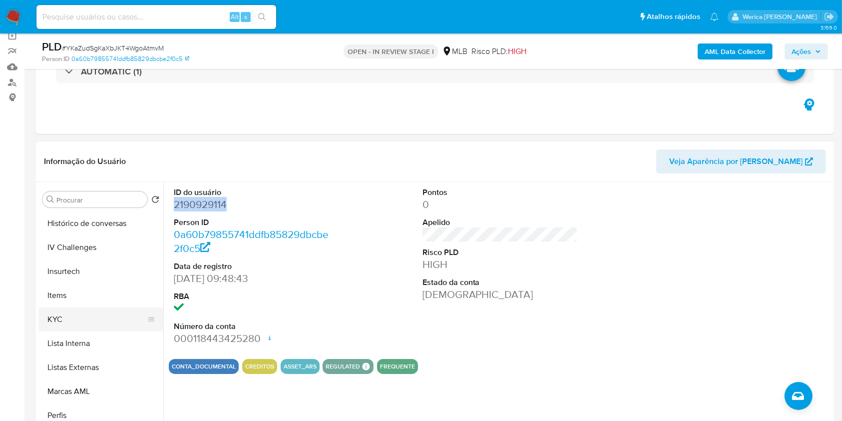
scroll to position [400, 0]
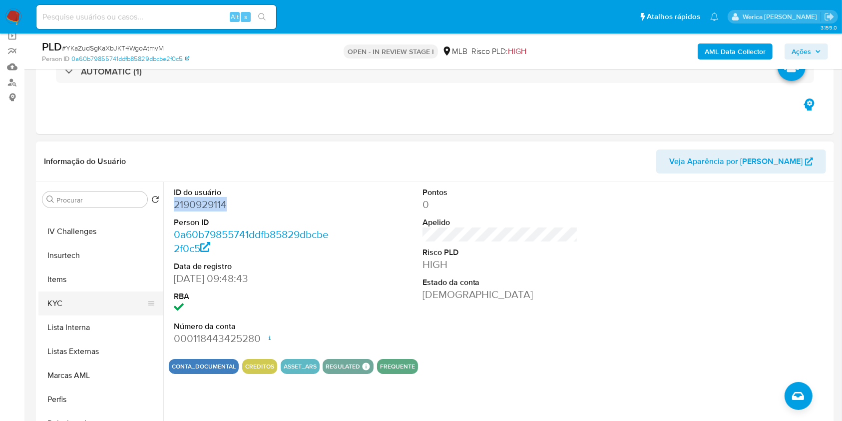
click at [80, 298] on button "KYC" at bounding box center [96, 303] width 117 height 24
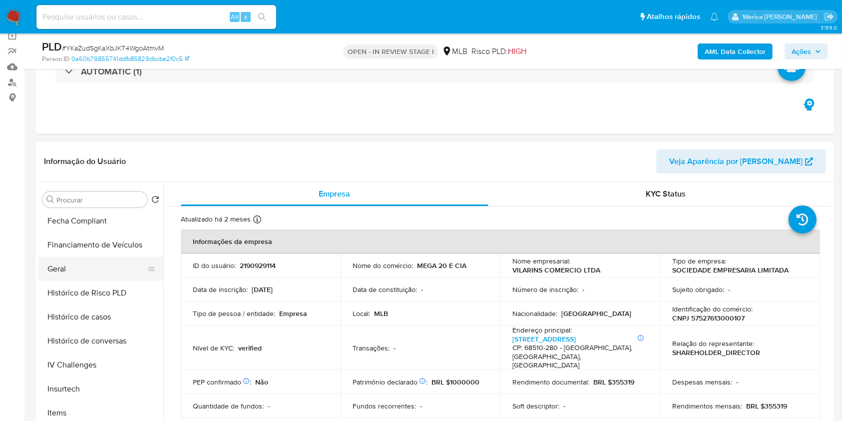
scroll to position [133, 0]
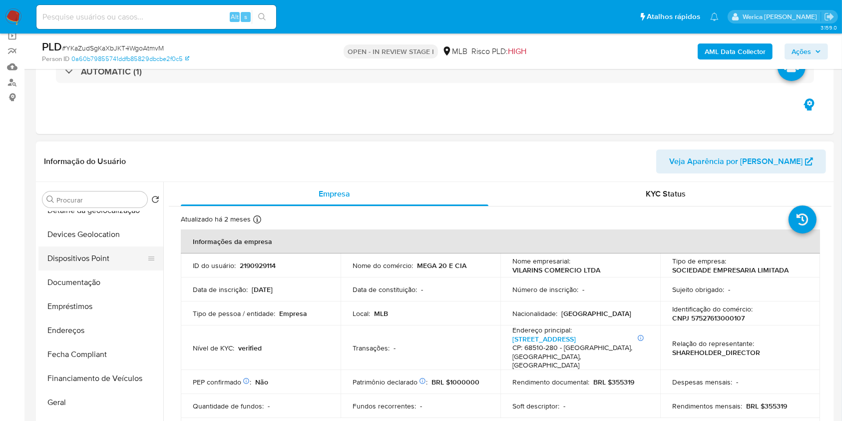
click at [100, 264] on button "Dispositivos Point" at bounding box center [96, 258] width 117 height 24
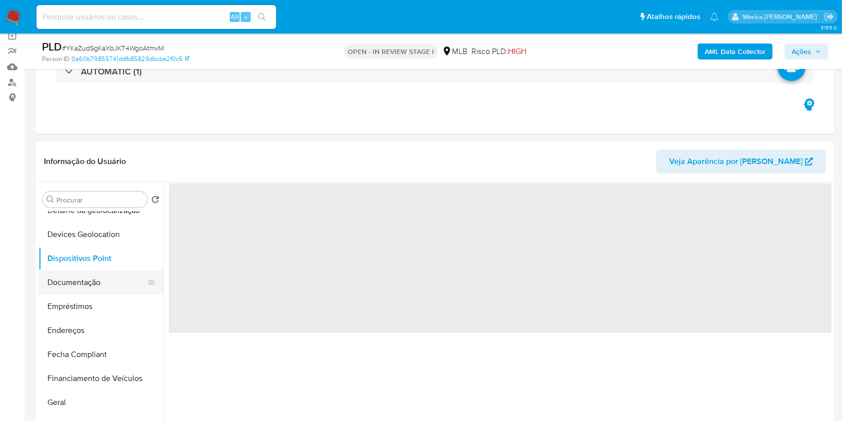
click at [103, 280] on button "Documentação" at bounding box center [96, 282] width 117 height 24
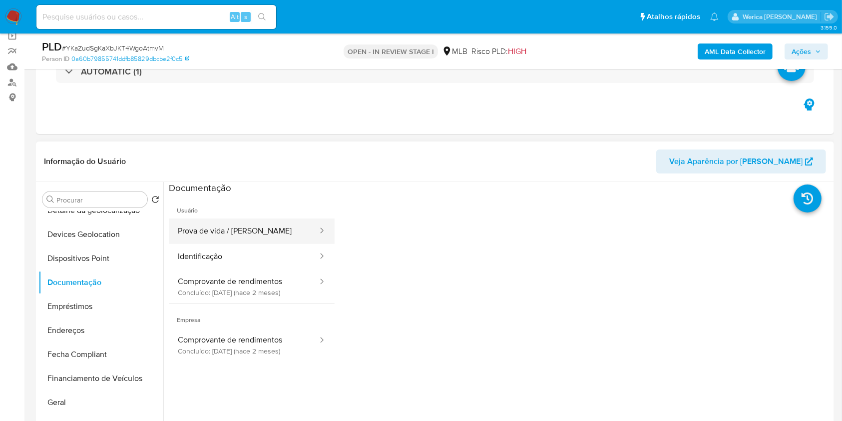
click at [227, 234] on button "Prova de vida / Selfie" at bounding box center [244, 230] width 150 height 25
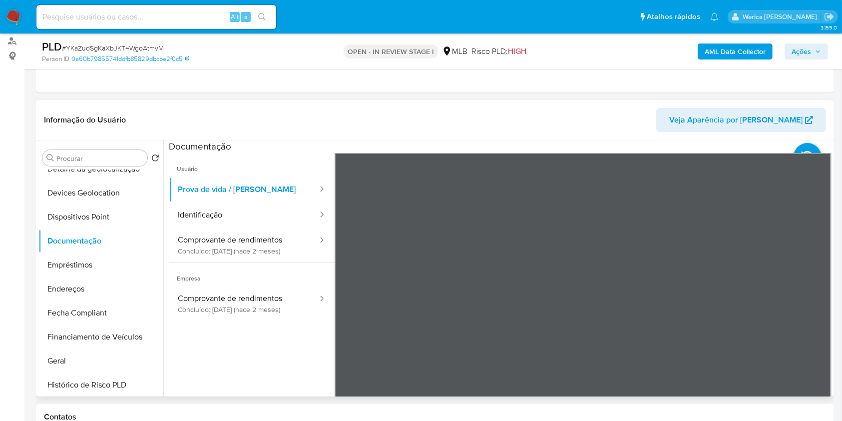
scroll to position [144, 0]
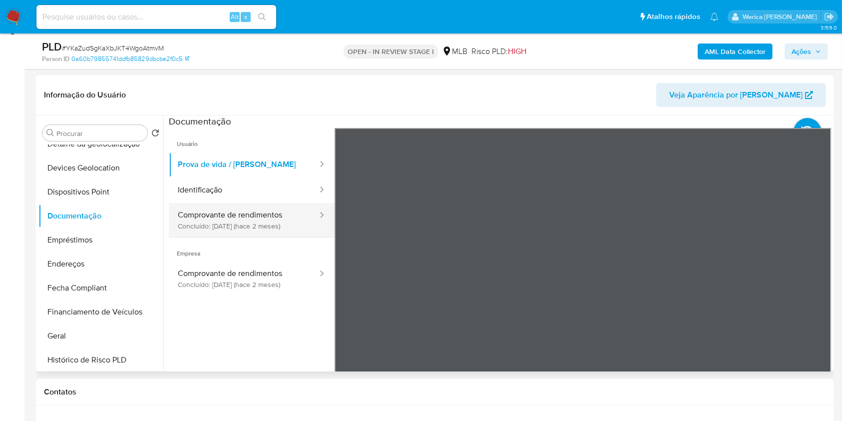
click at [244, 215] on button "Comprovante de rendimentos Concluído: 16/07/2025 (hace 2 meses)" at bounding box center [244, 220] width 150 height 34
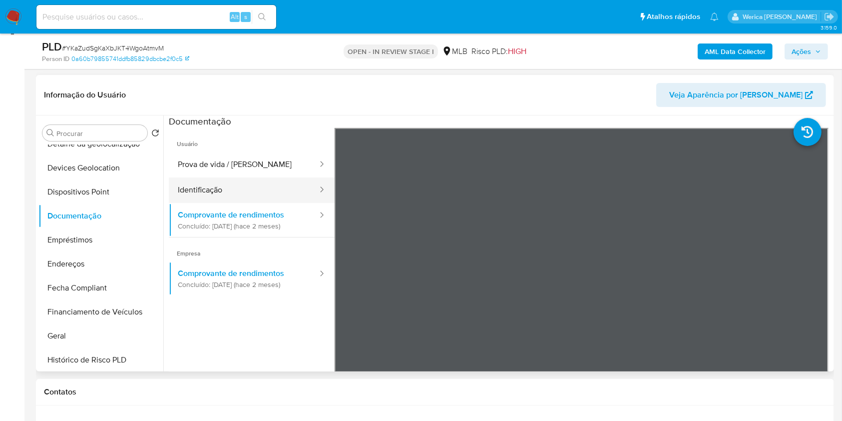
click at [244, 195] on button "Identificação" at bounding box center [244, 189] width 150 height 25
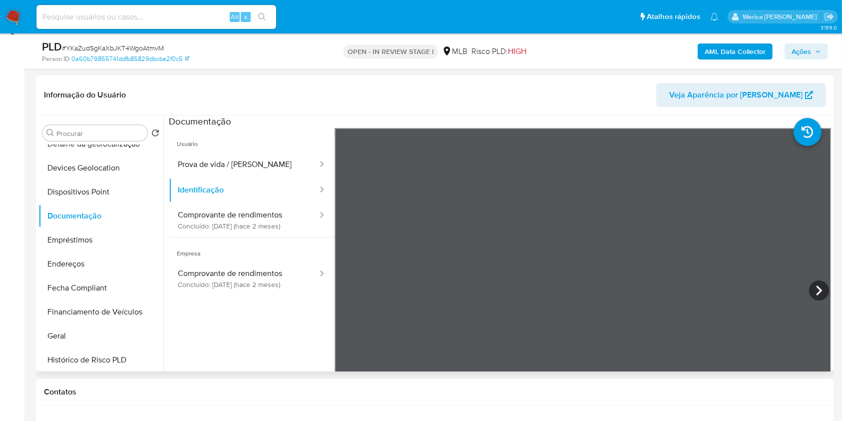
scroll to position [0, 0]
click at [190, 195] on button "Identificação" at bounding box center [244, 189] width 150 height 25
click at [225, 212] on button "Comprovante de rendimentos Concluído: 16/07/2025 (hace 2 meses)" at bounding box center [244, 220] width 150 height 34
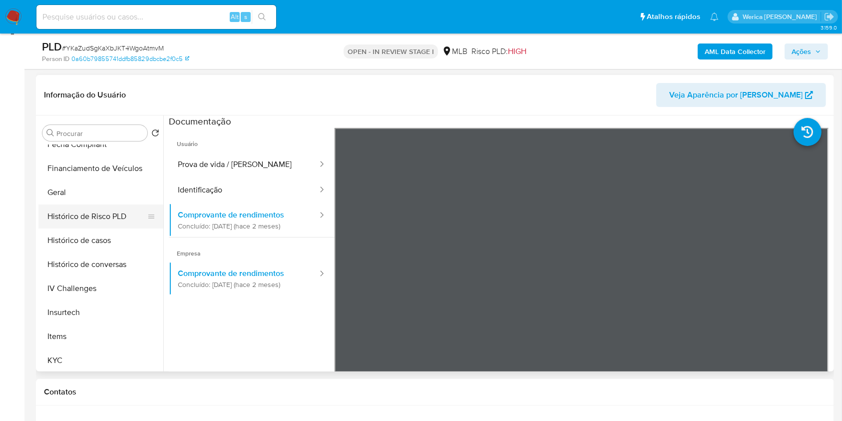
scroll to position [333, 0]
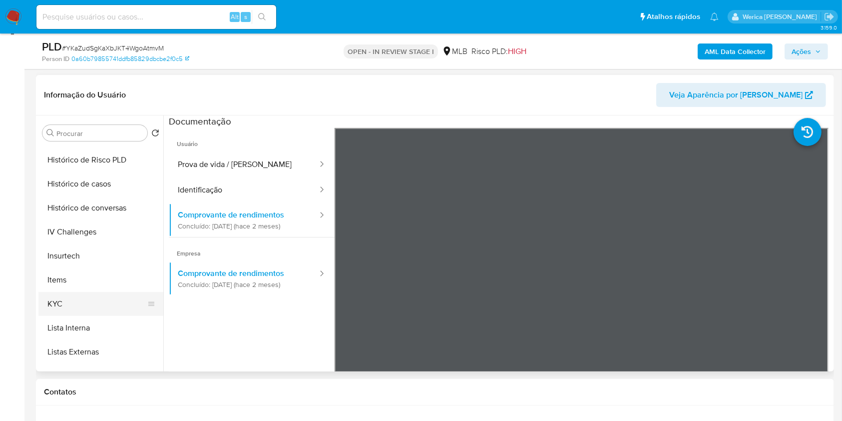
click at [71, 302] on button "KYC" at bounding box center [96, 304] width 117 height 24
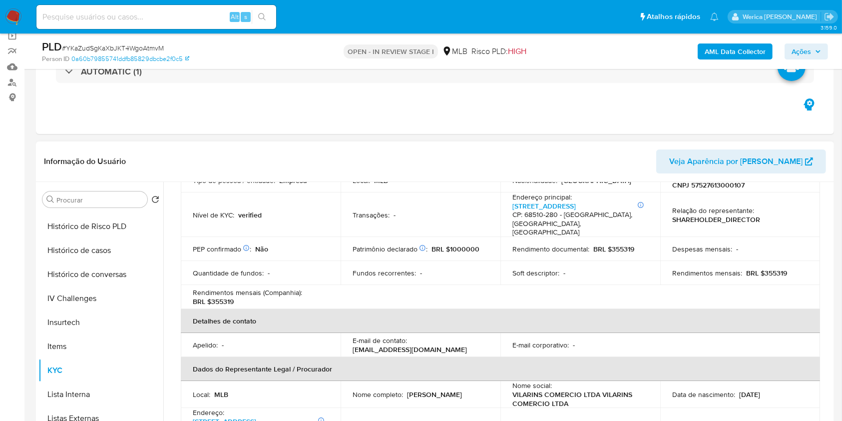
scroll to position [266, 0]
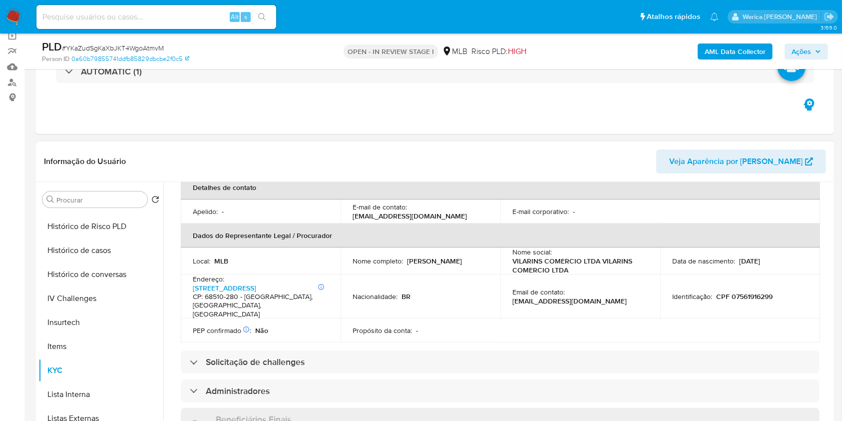
click at [767, 275] on td "Identificação : CPF 07561916299" at bounding box center [740, 296] width 160 height 44
click at [762, 292] on p "CPF 07561916299" at bounding box center [744, 296] width 56 height 9
copy p "07561916299"
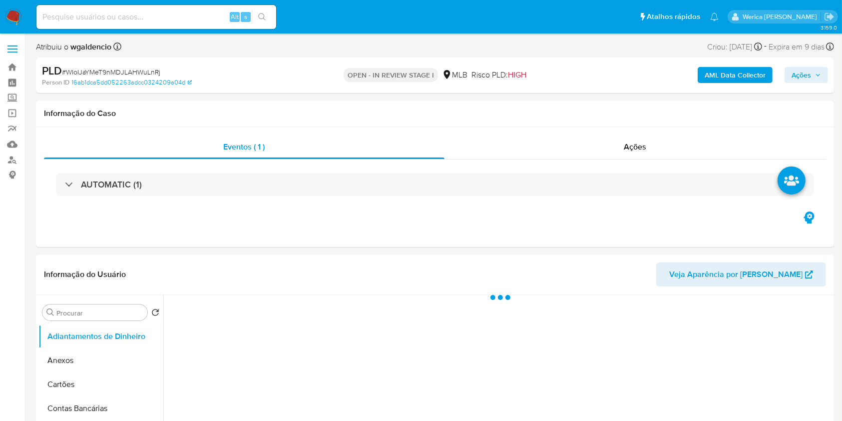
select select "10"
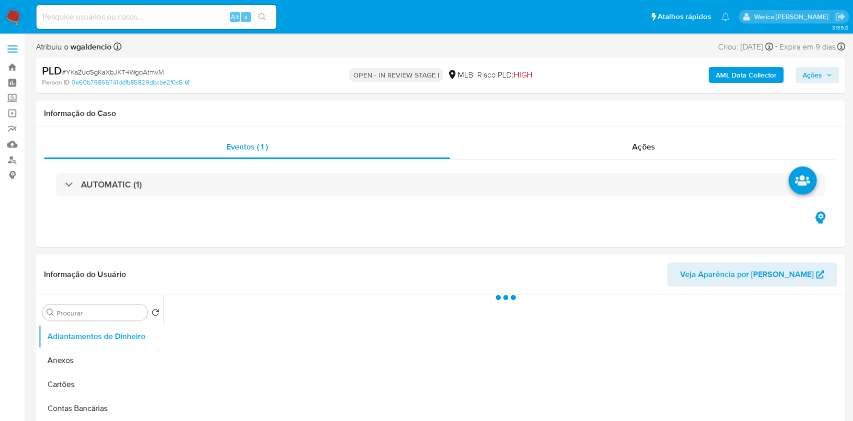
select select "10"
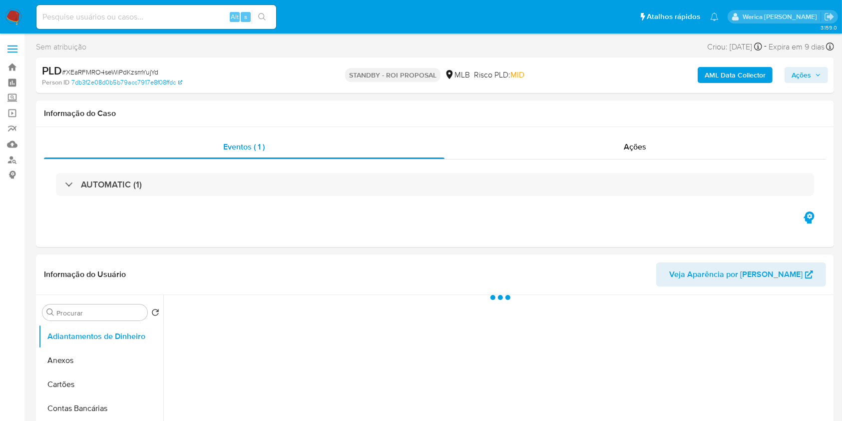
select select "10"
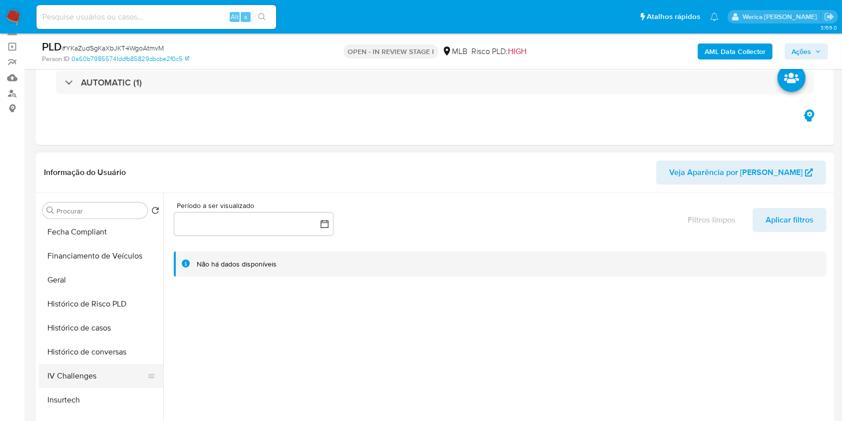
scroll to position [400, 0]
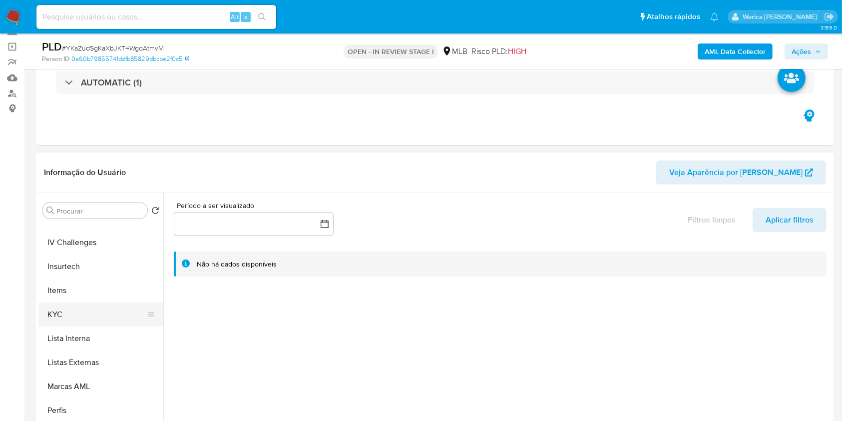
click at [75, 321] on button "KYC" at bounding box center [96, 314] width 117 height 24
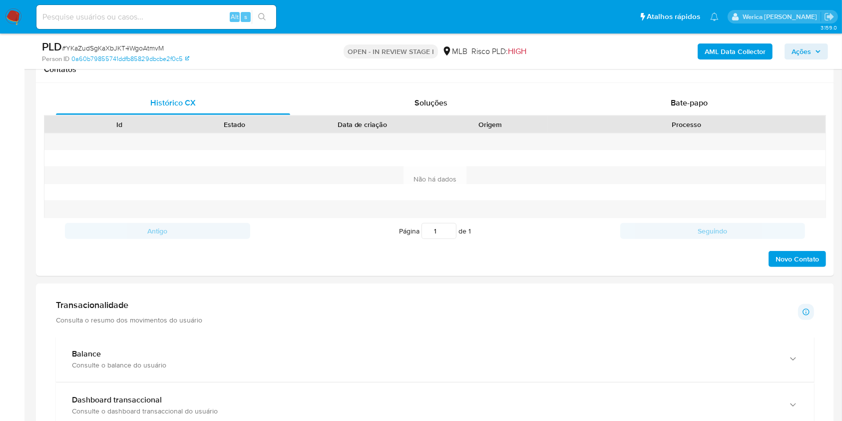
scroll to position [666, 0]
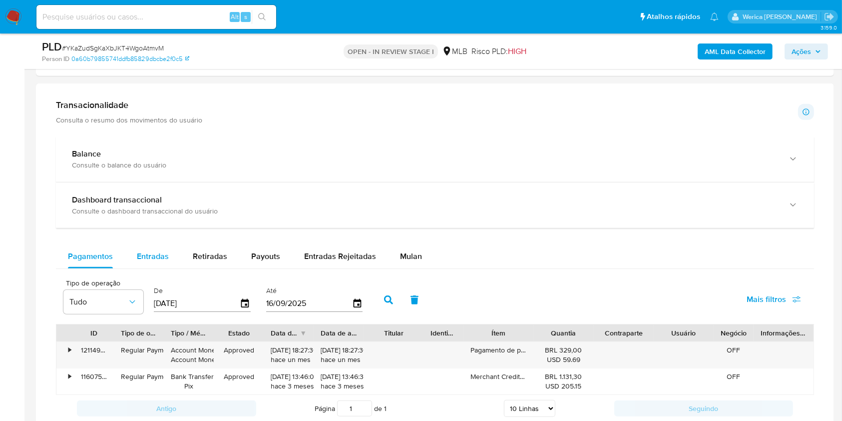
click at [155, 257] on span "Entradas" at bounding box center [153, 255] width 32 height 11
select select "10"
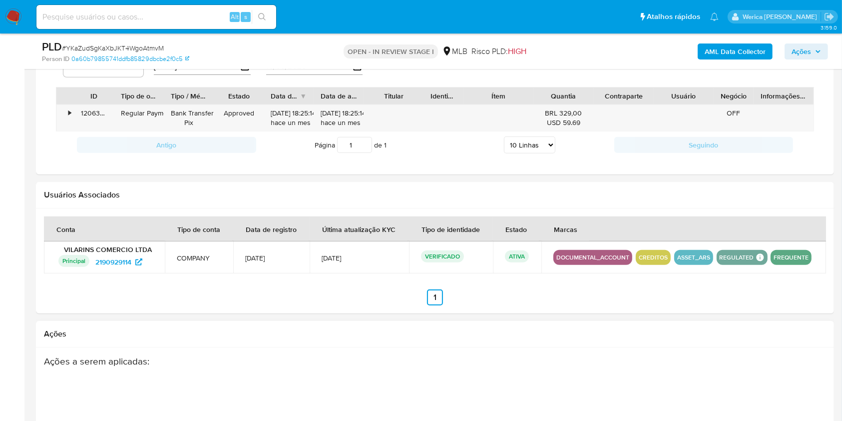
scroll to position [732, 0]
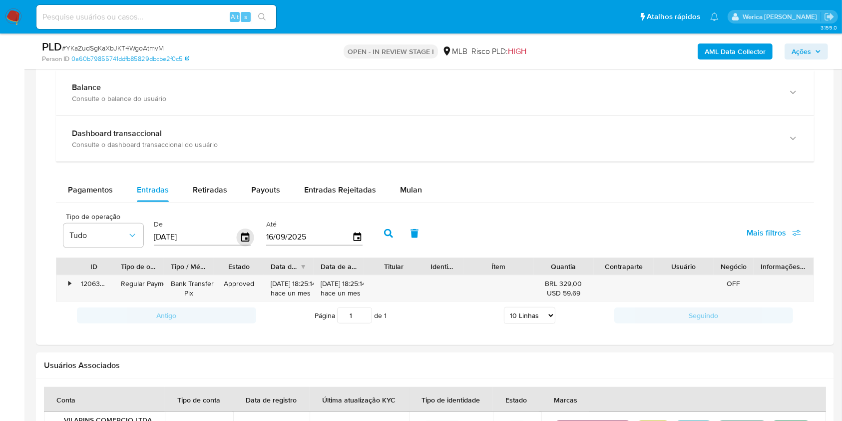
click at [245, 240] on icon "button" at bounding box center [245, 236] width 8 height 9
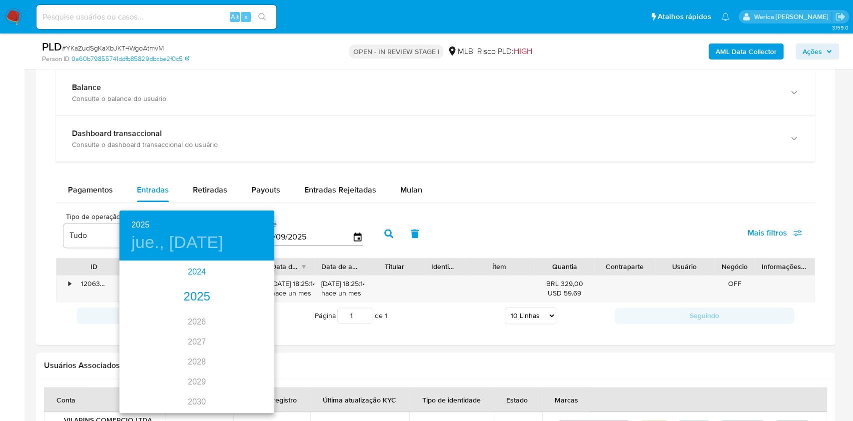
click at [200, 273] on div "2024" at bounding box center [196, 272] width 155 height 20
click at [195, 394] on div "nov." at bounding box center [196, 392] width 51 height 37
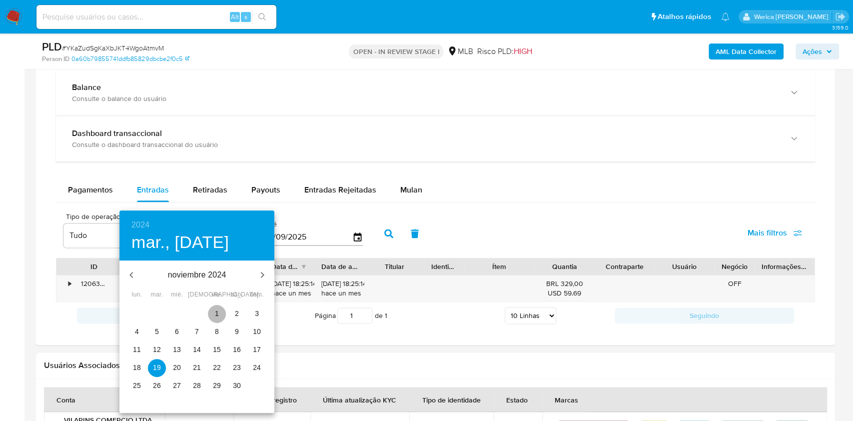
click at [212, 309] on span "1" at bounding box center [217, 313] width 18 height 10
type input "01/11/2024"
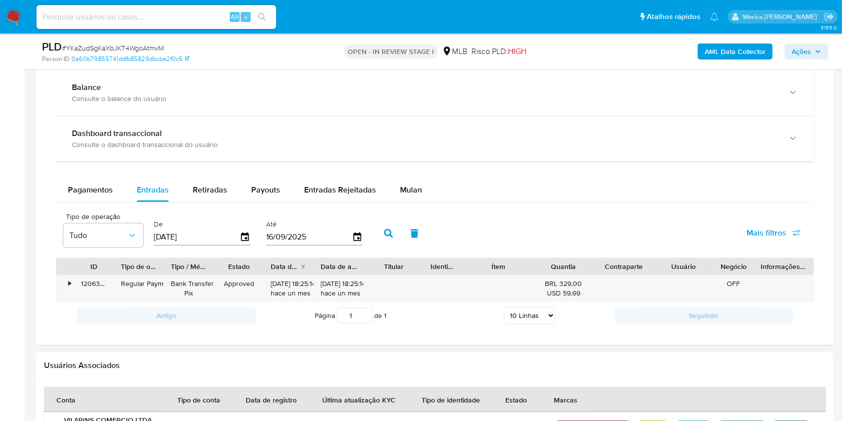
click at [382, 231] on button "button" at bounding box center [389, 233] width 26 height 24
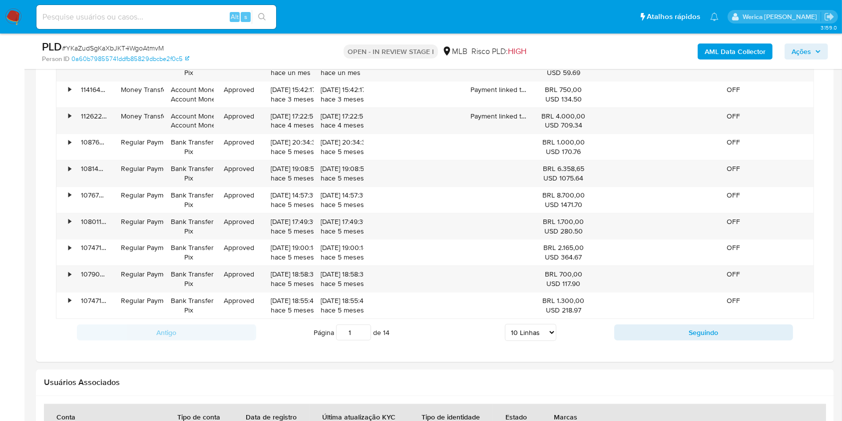
scroll to position [999, 0]
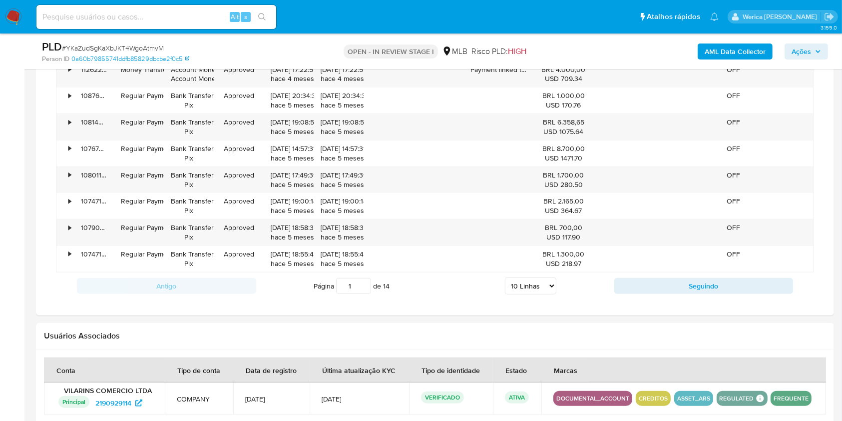
drag, startPoint x: 525, startPoint y: 282, endPoint x: 531, endPoint y: 285, distance: 6.9
click at [526, 282] on select "5 Linhas 10 Linhas 20 Linhas 25 Linhas 50 Linhas 100 Linhas" at bounding box center [530, 285] width 51 height 17
select select "100"
click at [505, 277] on select "5 Linhas 10 Linhas 20 Linhas 25 Linhas 50 Linhas 100 Linhas" at bounding box center [530, 285] width 51 height 17
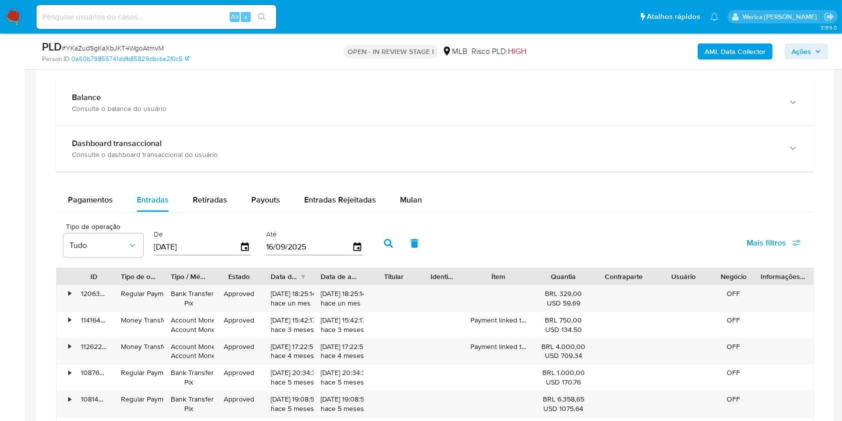
scroll to position [776, 0]
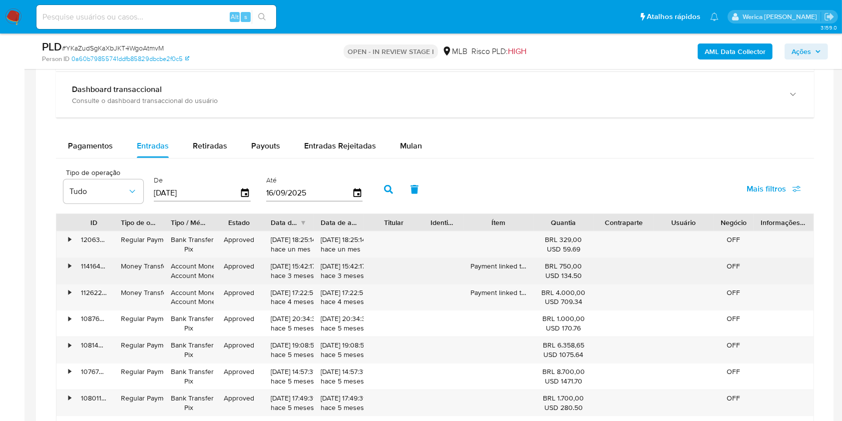
click at [285, 268] on div "10/06/2025 15:42:17 hace 3 meses" at bounding box center [289, 270] width 36 height 19
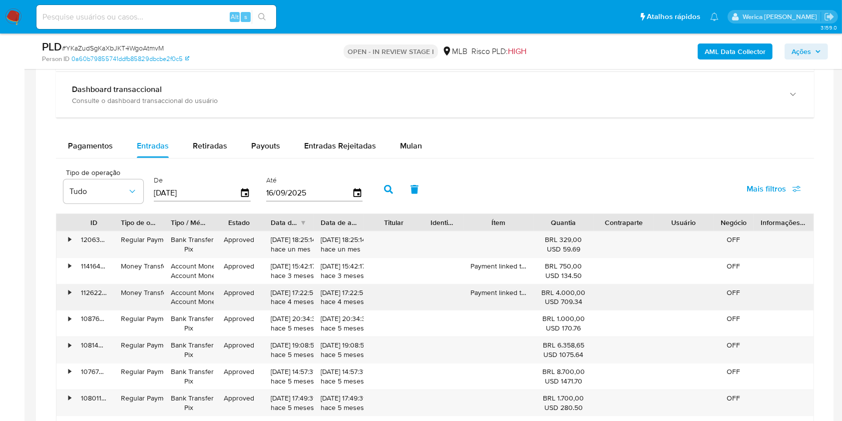
click at [294, 290] on div "23/05/2025 17:22:55 hace 4 meses" at bounding box center [289, 297] width 36 height 19
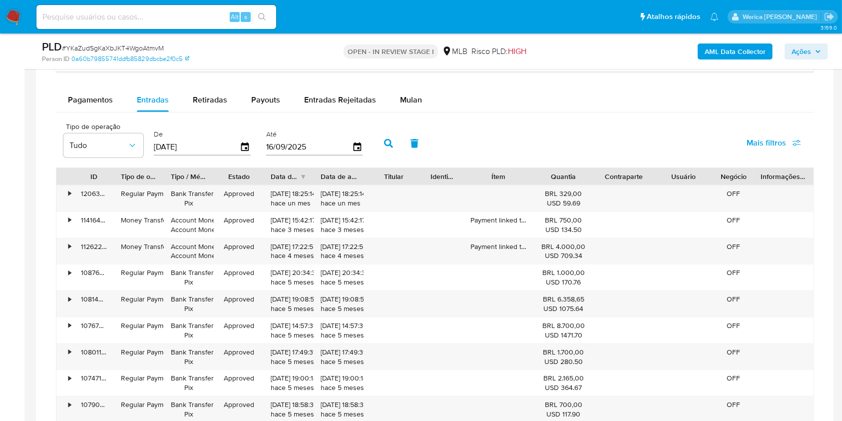
scroll to position [843, 0]
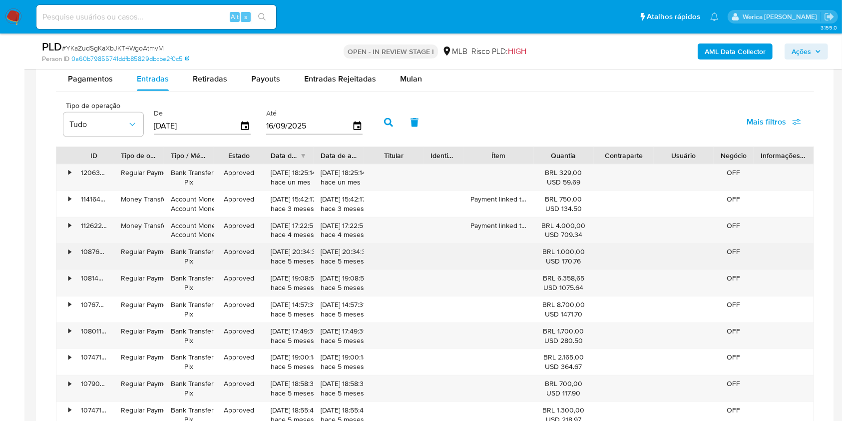
drag, startPoint x: 275, startPoint y: 247, endPoint x: 316, endPoint y: 253, distance: 41.9
click at [316, 253] on div "• 108769135209 Regular Payment Bank Transfer Pix Approved 22/04/2025 20:34:34 h…" at bounding box center [434, 256] width 757 height 26
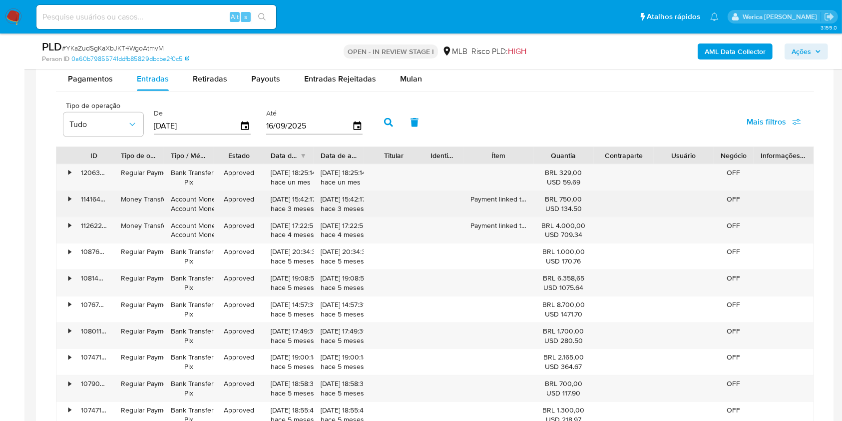
click at [292, 213] on div "10/06/2025 15:42:17 hace 3 meses" at bounding box center [289, 204] width 50 height 26
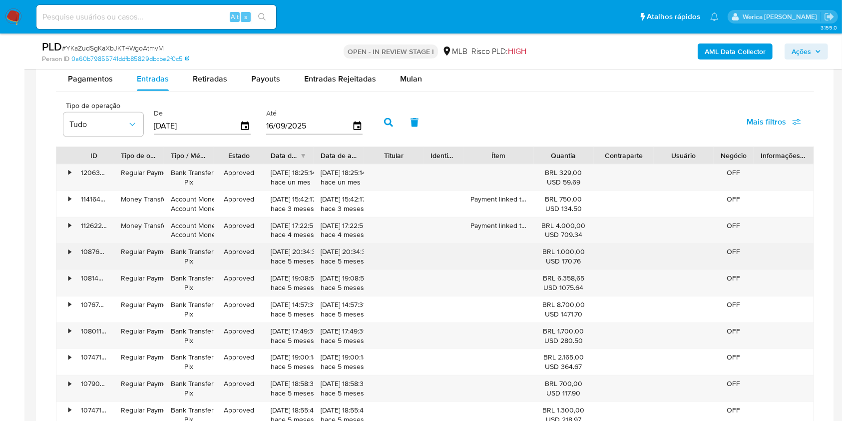
drag, startPoint x: 267, startPoint y: 254, endPoint x: 303, endPoint y: 252, distance: 36.5
click at [303, 252] on div "22/04/2025 20:34:34 hace 5 meses" at bounding box center [289, 256] width 50 height 26
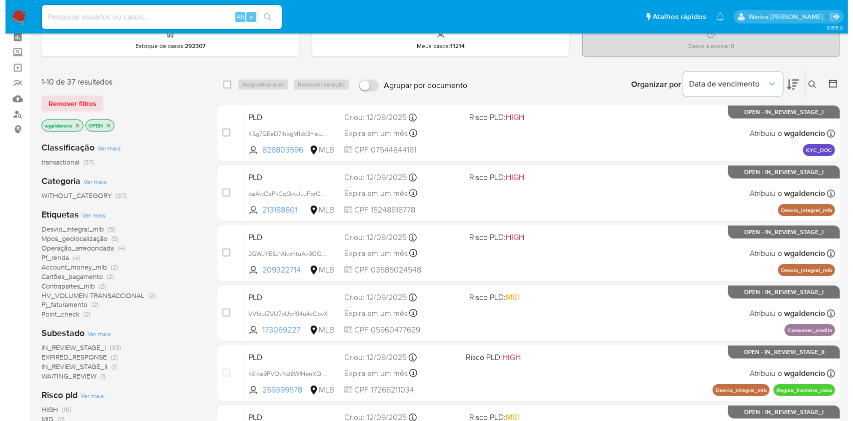
scroll to position [66, 0]
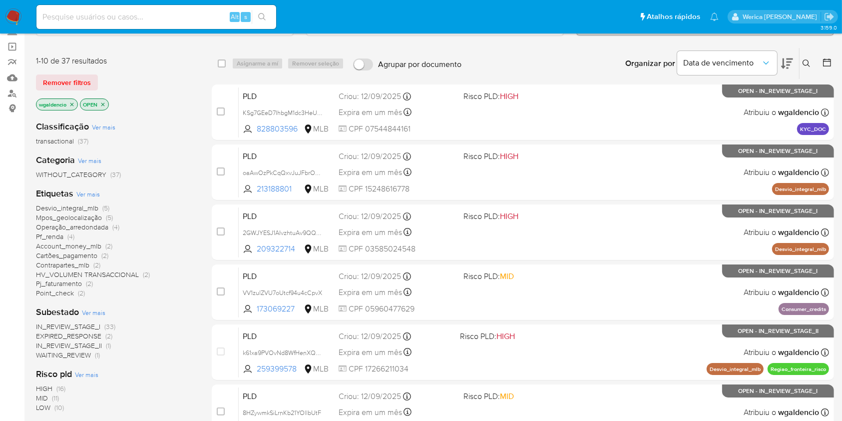
click at [84, 194] on span "Ver mais" at bounding box center [87, 193] width 23 height 9
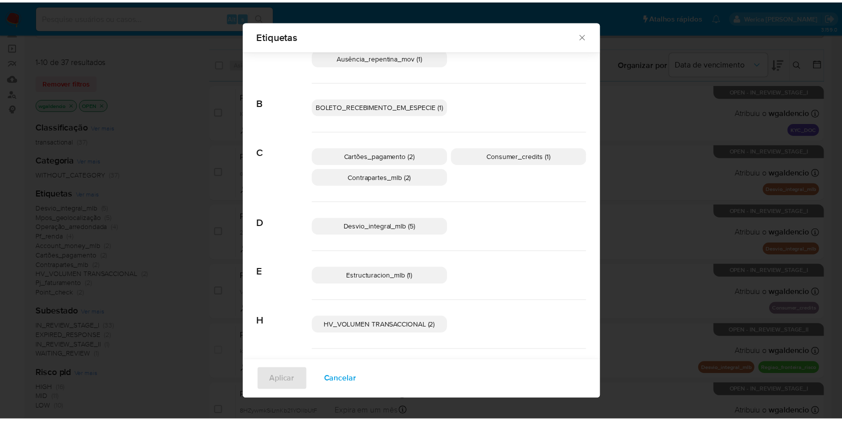
scroll to position [0, 0]
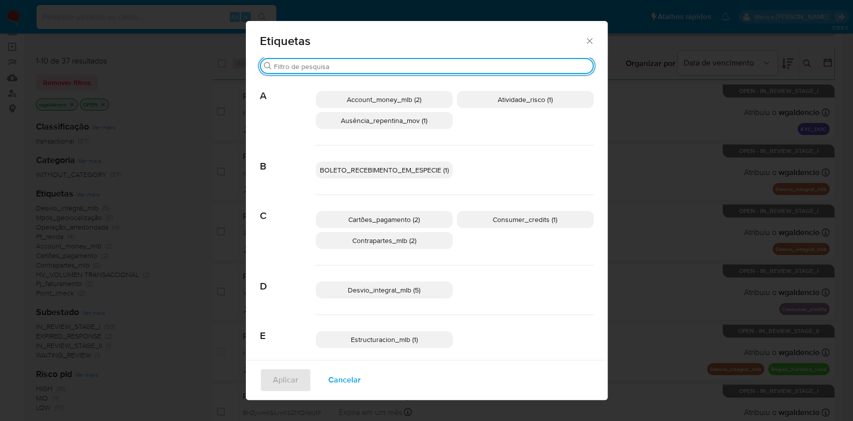
click at [463, 71] on div "Buscar" at bounding box center [427, 66] width 334 height 16
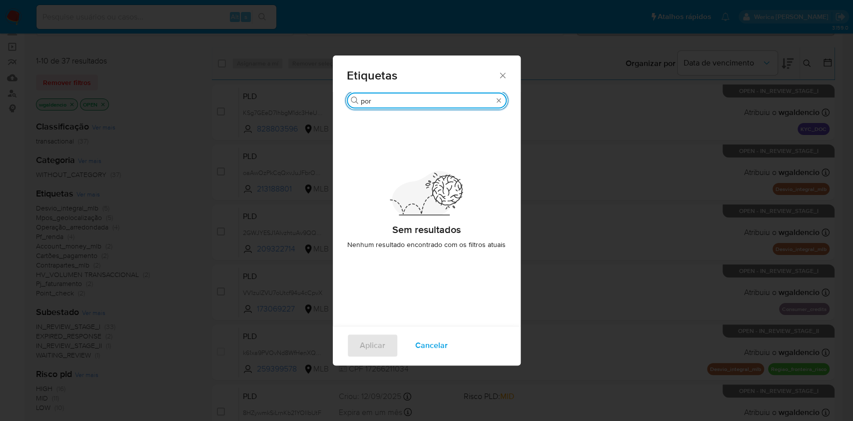
type input "por"
click at [501, 76] on icon "Fechar" at bounding box center [502, 74] width 5 height 5
